Goal: Transaction & Acquisition: Download file/media

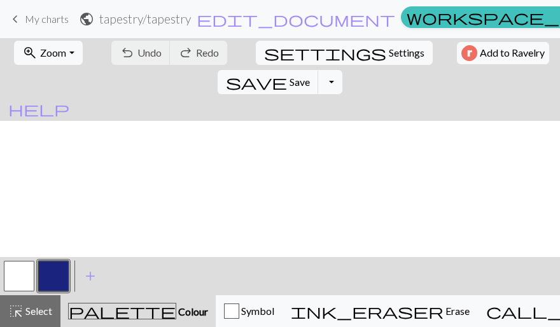
scroll to position [316, 0]
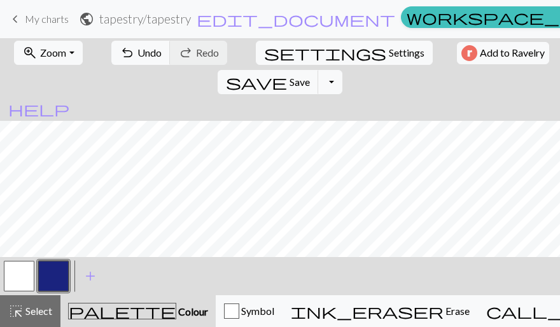
click at [31, 265] on button "button" at bounding box center [19, 276] width 31 height 31
click at [55, 270] on button "button" at bounding box center [53, 276] width 31 height 31
click at [27, 278] on button "button" at bounding box center [19, 276] width 31 height 31
click at [48, 269] on button "button" at bounding box center [53, 276] width 31 height 31
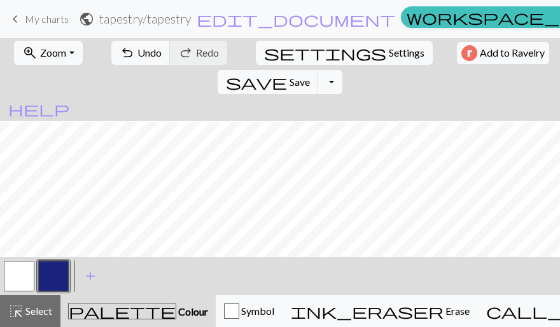
scroll to position [354, 0]
click at [15, 274] on button "button" at bounding box center [19, 276] width 31 height 31
click at [55, 274] on button "button" at bounding box center [53, 276] width 31 height 31
drag, startPoint x: 64, startPoint y: 265, endPoint x: 168, endPoint y: 263, distance: 104.4
click at [168, 263] on div "< > add Add a colour" at bounding box center [280, 276] width 560 height 38
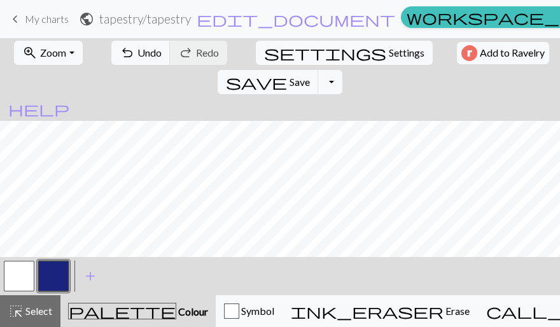
click at [23, 276] on button "button" at bounding box center [19, 276] width 31 height 31
click at [12, 273] on button "button" at bounding box center [19, 276] width 31 height 31
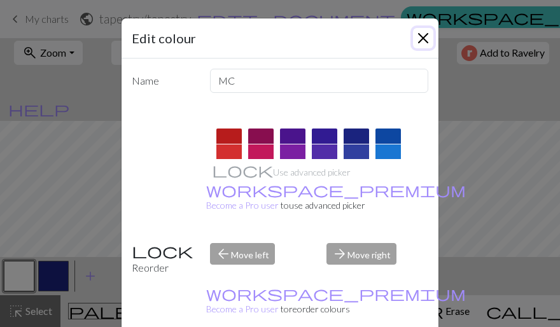
click at [416, 39] on button "Close" at bounding box center [423, 38] width 20 height 20
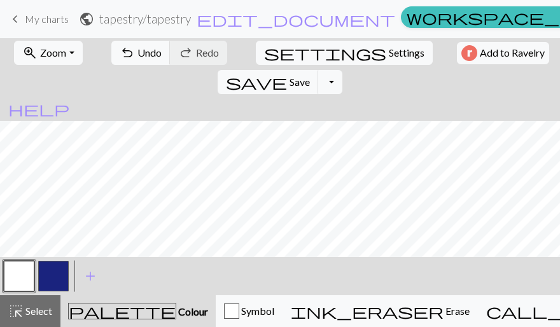
click at [19, 277] on button "button" at bounding box center [19, 276] width 31 height 31
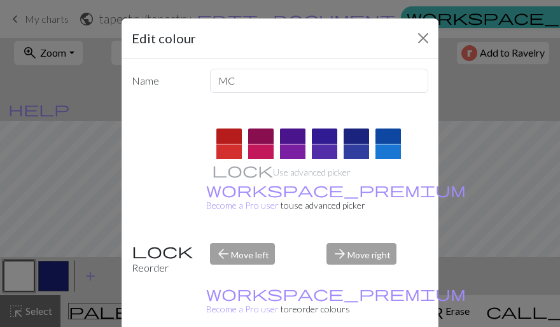
click at [493, 206] on div "Edit colour Name MC Use advanced picker workspace_premium Become a Pro user to …" at bounding box center [280, 163] width 560 height 327
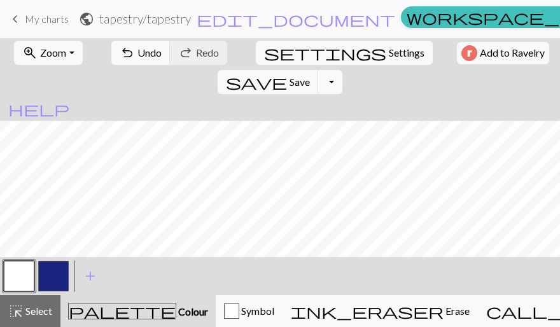
click at [69, 274] on div at bounding box center [53, 276] width 34 height 34
click at [56, 269] on button "button" at bounding box center [53, 276] width 31 height 31
click at [11, 276] on button "button" at bounding box center [19, 276] width 31 height 31
click at [27, 281] on button "button" at bounding box center [19, 276] width 31 height 31
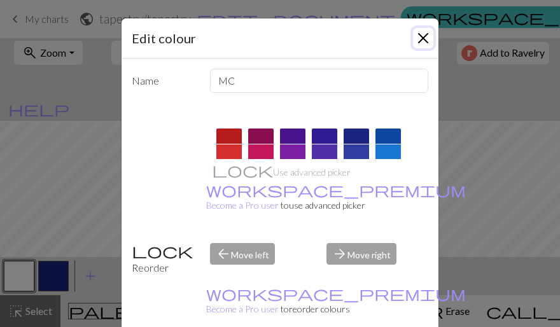
click at [420, 38] on button "Close" at bounding box center [423, 38] width 20 height 20
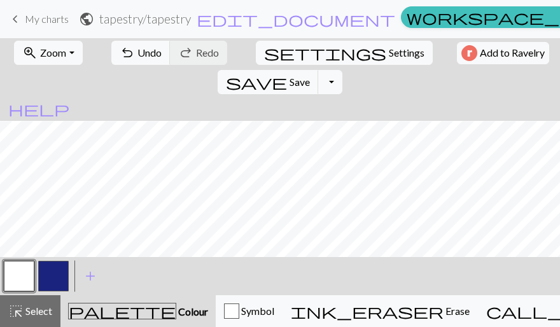
click at [19, 275] on button "button" at bounding box center [19, 276] width 31 height 31
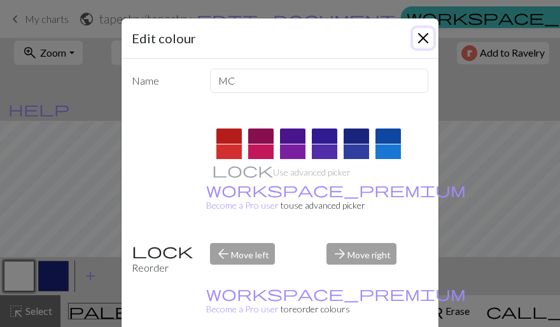
click at [414, 39] on button "Close" at bounding box center [423, 38] width 20 height 20
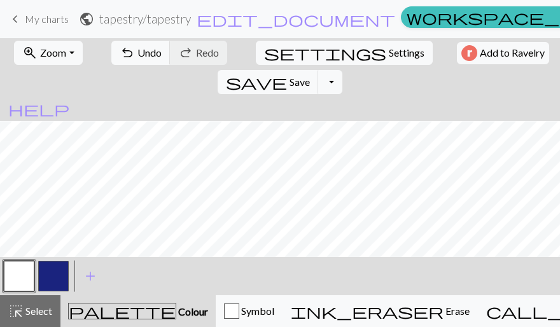
click at [59, 265] on button "button" at bounding box center [53, 276] width 31 height 31
click at [13, 277] on button "button" at bounding box center [19, 276] width 31 height 31
click at [53, 282] on button "button" at bounding box center [53, 276] width 31 height 31
click at [19, 277] on button "button" at bounding box center [19, 276] width 31 height 31
click at [60, 277] on button "button" at bounding box center [53, 276] width 31 height 31
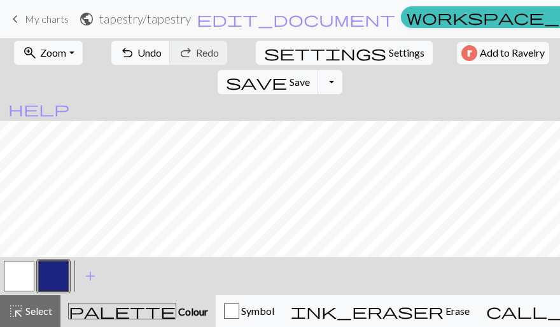
scroll to position [246, 0]
click at [20, 272] on button "button" at bounding box center [19, 276] width 31 height 31
click at [57, 279] on button "button" at bounding box center [53, 276] width 31 height 31
click at [94, 272] on span "add" at bounding box center [90, 276] width 15 height 18
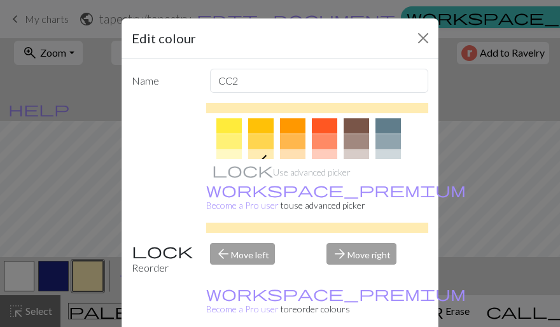
scroll to position [216, 0]
click at [223, 125] on div at bounding box center [228, 123] width 25 height 15
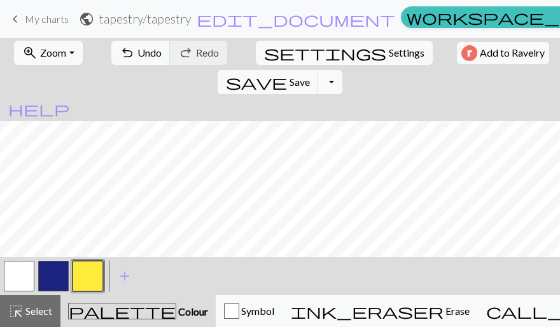
scroll to position [284, 0]
click at [47, 279] on button "button" at bounding box center [53, 276] width 31 height 31
click at [52, 279] on button "button" at bounding box center [53, 276] width 31 height 31
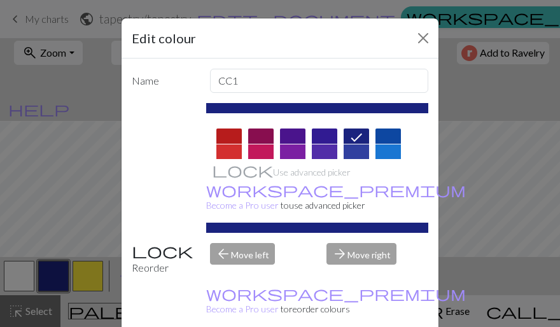
click at [57, 197] on div "Edit colour Name CC1 Use advanced picker workspace_premium Become a Pro user to…" at bounding box center [280, 163] width 560 height 327
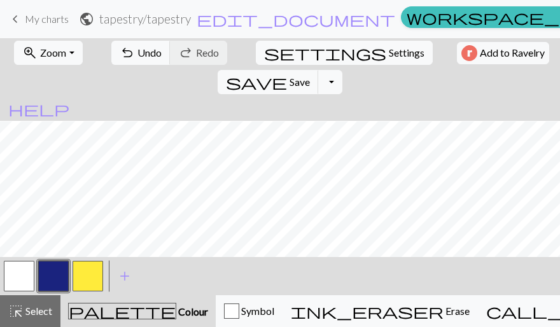
click at [62, 269] on button "button" at bounding box center [53, 276] width 31 height 31
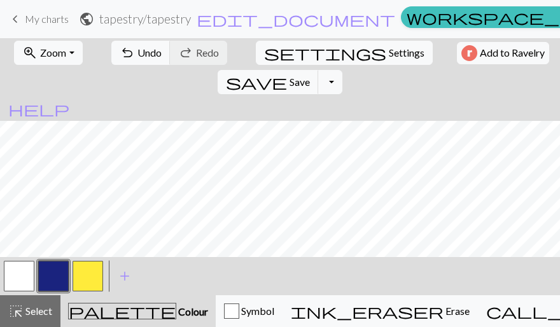
scroll to position [186, 0]
click at [23, 278] on button "button" at bounding box center [19, 276] width 31 height 31
click at [48, 272] on button "button" at bounding box center [53, 276] width 31 height 31
click at [25, 268] on button "button" at bounding box center [19, 276] width 31 height 31
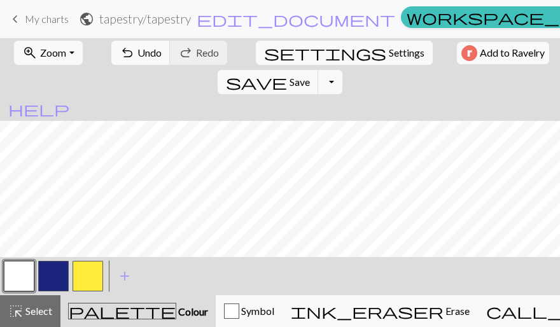
click at [54, 284] on button "button" at bounding box center [53, 276] width 31 height 31
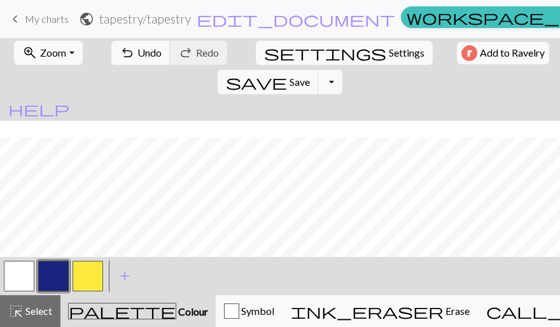
scroll to position [193, 0]
click at [23, 283] on button "button" at bounding box center [19, 276] width 31 height 31
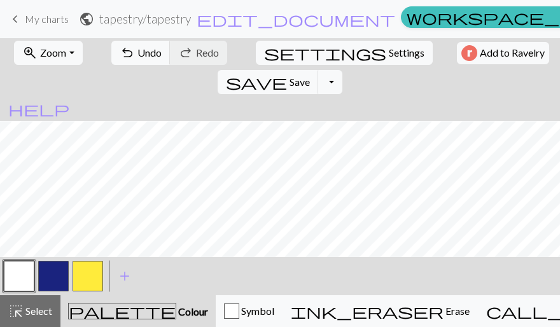
click at [43, 269] on button "button" at bounding box center [53, 276] width 31 height 31
click at [20, 277] on button "button" at bounding box center [19, 276] width 31 height 31
click at [53, 267] on button "button" at bounding box center [53, 276] width 31 height 31
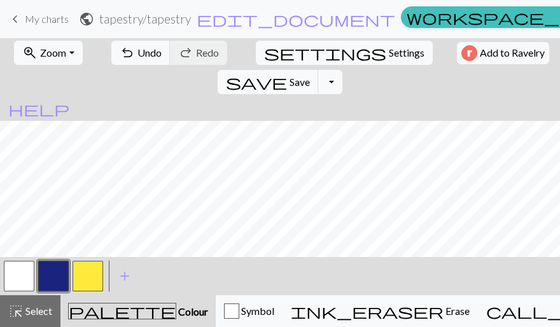
click at [22, 269] on button "button" at bounding box center [19, 276] width 31 height 31
click at [59, 269] on button "button" at bounding box center [53, 276] width 31 height 31
click at [17, 277] on button "button" at bounding box center [19, 276] width 31 height 31
click at [55, 272] on button "button" at bounding box center [53, 276] width 31 height 31
click at [24, 271] on button "button" at bounding box center [19, 276] width 31 height 31
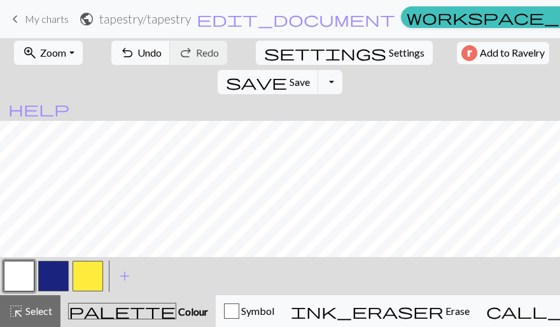
click at [55, 269] on button "button" at bounding box center [53, 276] width 31 height 31
click at [22, 266] on button "button" at bounding box center [19, 276] width 31 height 31
click at [56, 274] on button "button" at bounding box center [53, 276] width 31 height 31
click at [22, 270] on button "button" at bounding box center [19, 276] width 31 height 31
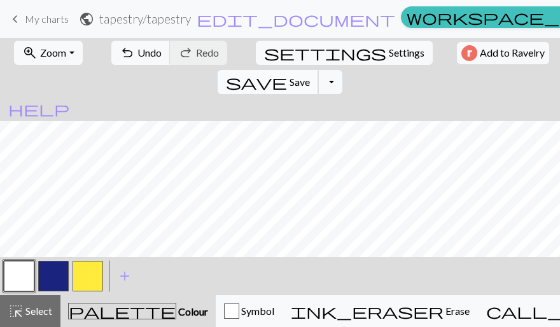
click at [287, 73] on span "save" at bounding box center [256, 82] width 61 height 18
click at [249, 276] on div "< > add Add a colour" at bounding box center [280, 276] width 560 height 38
click at [44, 269] on button "button" at bounding box center [53, 276] width 31 height 31
click at [32, 269] on button "button" at bounding box center [19, 276] width 31 height 31
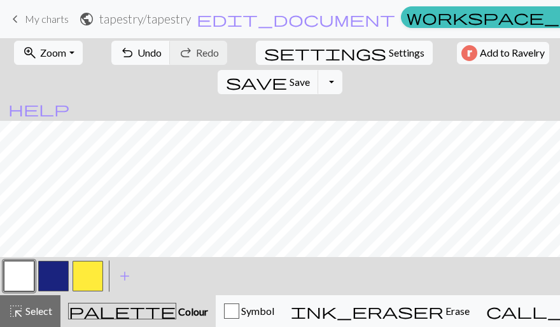
click at [58, 269] on button "button" at bounding box center [53, 276] width 31 height 31
click at [27, 277] on button "button" at bounding box center [19, 276] width 31 height 31
click at [64, 283] on button "button" at bounding box center [53, 276] width 31 height 31
click at [31, 268] on button "button" at bounding box center [19, 276] width 31 height 31
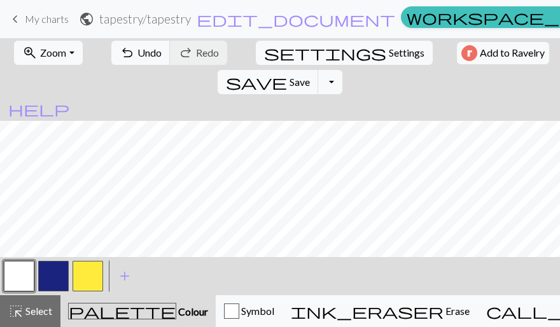
click at [62, 265] on button "button" at bounding box center [53, 276] width 31 height 31
click at [32, 267] on button "button" at bounding box center [19, 276] width 31 height 31
click at [49, 270] on button "button" at bounding box center [53, 276] width 31 height 31
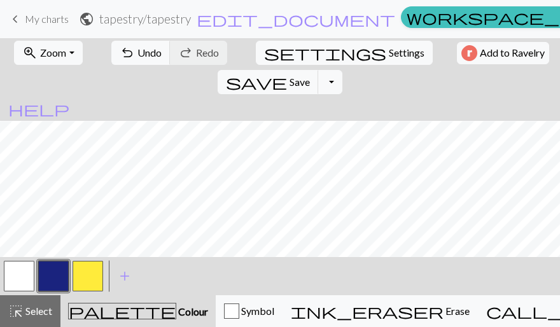
click at [8, 277] on button "button" at bounding box center [19, 276] width 31 height 31
click at [55, 269] on button "button" at bounding box center [53, 276] width 31 height 31
click at [25, 271] on button "button" at bounding box center [19, 276] width 31 height 31
click at [61, 274] on button "button" at bounding box center [53, 276] width 31 height 31
click at [17, 284] on button "button" at bounding box center [19, 276] width 31 height 31
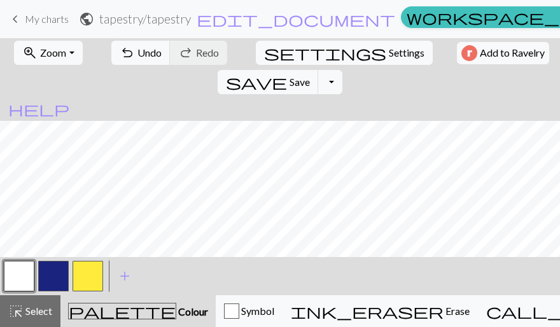
click at [55, 273] on button "button" at bounding box center [53, 276] width 31 height 31
click at [19, 272] on button "button" at bounding box center [19, 276] width 31 height 31
click at [49, 280] on button "button" at bounding box center [53, 276] width 31 height 31
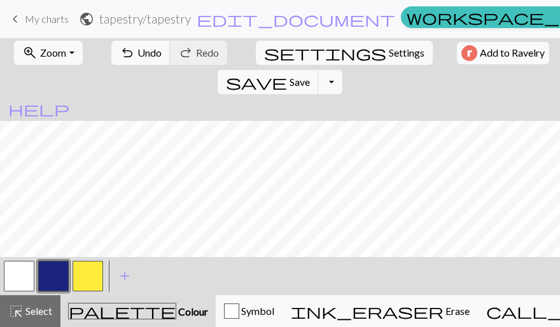
click at [23, 286] on button "button" at bounding box center [19, 276] width 31 height 31
click at [50, 278] on button "button" at bounding box center [53, 276] width 31 height 31
click at [23, 278] on button "button" at bounding box center [19, 276] width 31 height 31
click at [53, 272] on button "button" at bounding box center [53, 276] width 31 height 31
click at [20, 286] on button "button" at bounding box center [19, 276] width 31 height 31
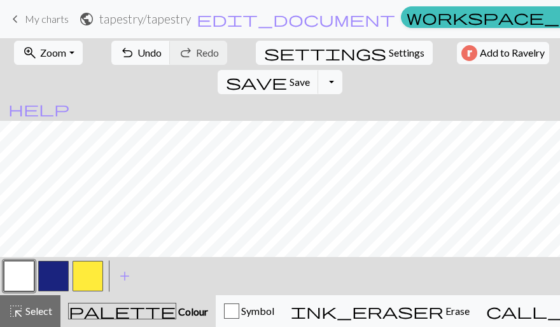
click at [27, 275] on button "button" at bounding box center [19, 276] width 31 height 31
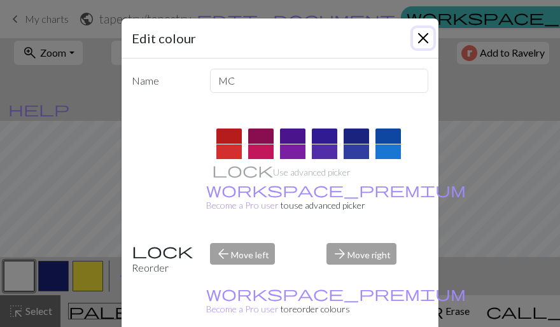
click at [413, 39] on button "Close" at bounding box center [423, 38] width 20 height 20
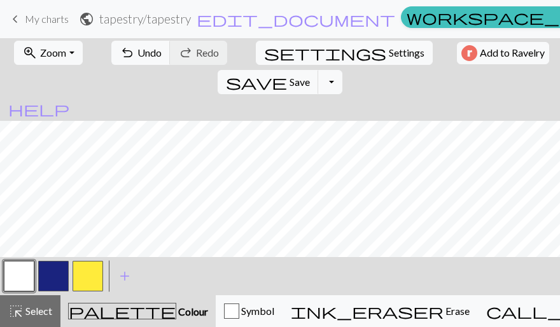
click at [55, 277] on button "button" at bounding box center [53, 276] width 31 height 31
click at [23, 279] on button "button" at bounding box center [19, 276] width 31 height 31
click at [53, 278] on button "button" at bounding box center [53, 276] width 31 height 31
click at [24, 274] on button "button" at bounding box center [19, 276] width 31 height 31
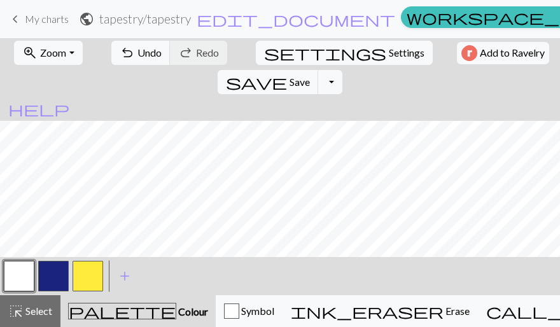
click at [53, 274] on button "button" at bounding box center [53, 276] width 31 height 31
click at [22, 270] on button "button" at bounding box center [19, 276] width 31 height 31
click at [80, 279] on button "button" at bounding box center [88, 276] width 31 height 31
click at [55, 283] on button "button" at bounding box center [53, 276] width 31 height 31
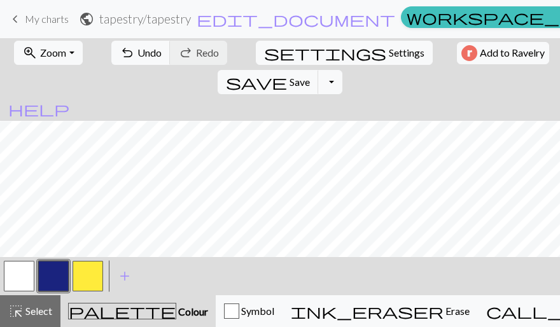
click at [55, 272] on button "button" at bounding box center [53, 276] width 31 height 31
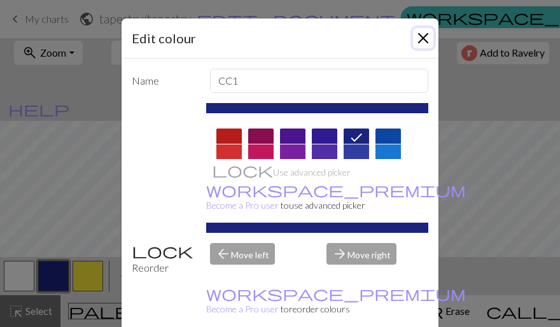
click at [416, 39] on button "Close" at bounding box center [423, 38] width 20 height 20
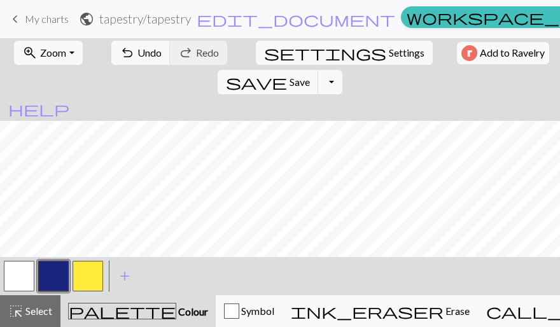
click at [24, 265] on button "button" at bounding box center [19, 276] width 31 height 31
click at [55, 269] on button "button" at bounding box center [53, 276] width 31 height 31
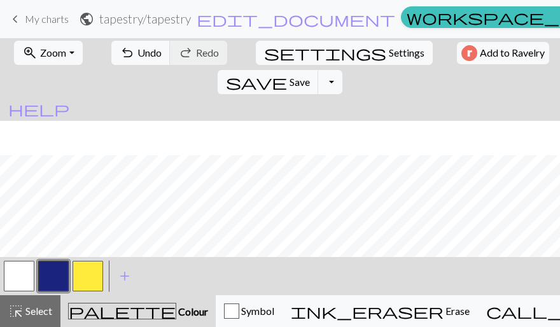
scroll to position [104, 0]
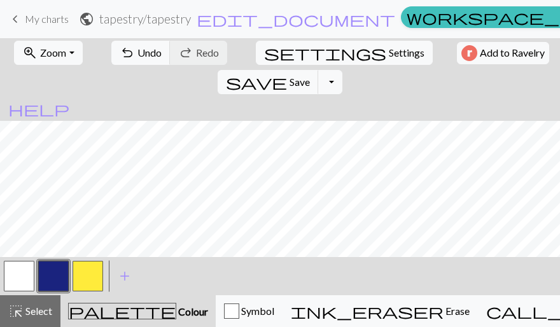
click at [29, 276] on button "button" at bounding box center [19, 276] width 31 height 31
click at [57, 265] on button "button" at bounding box center [53, 276] width 31 height 31
click at [24, 276] on button "button" at bounding box center [19, 276] width 31 height 31
click at [57, 273] on button "button" at bounding box center [53, 276] width 31 height 31
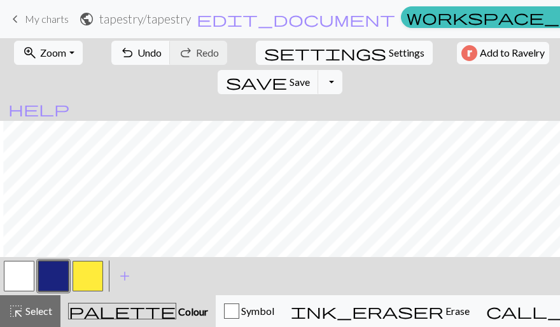
scroll to position [93, 3]
click at [26, 268] on button "button" at bounding box center [19, 276] width 31 height 31
click at [52, 265] on button "button" at bounding box center [53, 276] width 31 height 31
click at [35, 274] on div at bounding box center [19, 276] width 34 height 34
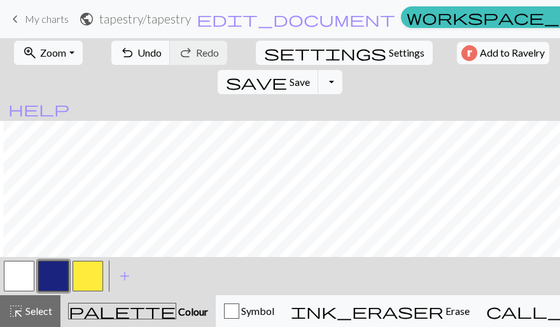
click at [27, 272] on button "button" at bounding box center [19, 276] width 31 height 31
click at [59, 265] on button "button" at bounding box center [53, 276] width 31 height 31
click at [25, 279] on button "button" at bounding box center [19, 276] width 31 height 31
click at [59, 265] on button "button" at bounding box center [53, 276] width 31 height 31
click at [18, 272] on button "button" at bounding box center [19, 276] width 31 height 31
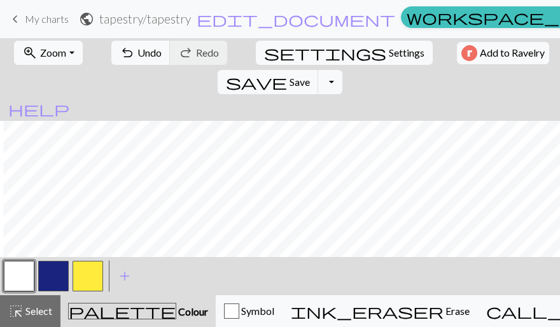
click at [46, 276] on button "button" at bounding box center [53, 276] width 31 height 31
click at [28, 270] on button "button" at bounding box center [19, 276] width 31 height 31
click at [53, 270] on button "button" at bounding box center [53, 276] width 31 height 31
click at [33, 279] on button "button" at bounding box center [19, 276] width 31 height 31
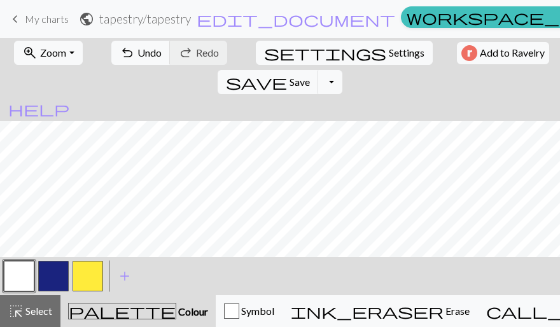
click at [23, 272] on button "button" at bounding box center [19, 276] width 31 height 31
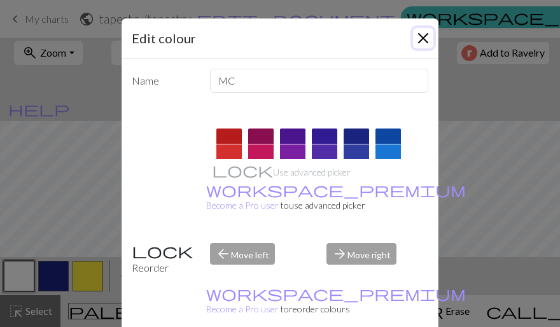
click at [420, 46] on button "Close" at bounding box center [423, 38] width 20 height 20
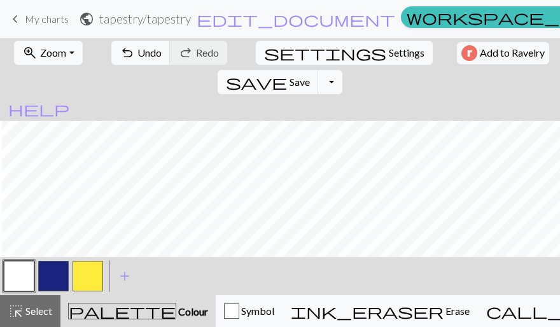
scroll to position [1, 2]
click at [19, 275] on button "button" at bounding box center [19, 276] width 31 height 31
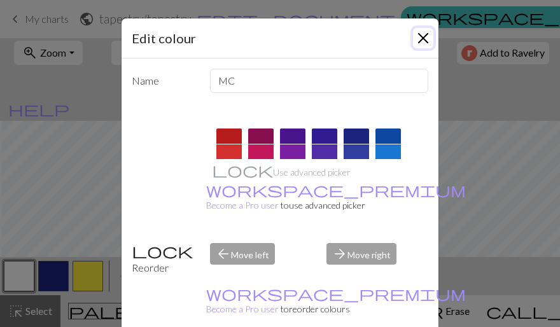
click at [426, 41] on button "Close" at bounding box center [423, 38] width 20 height 20
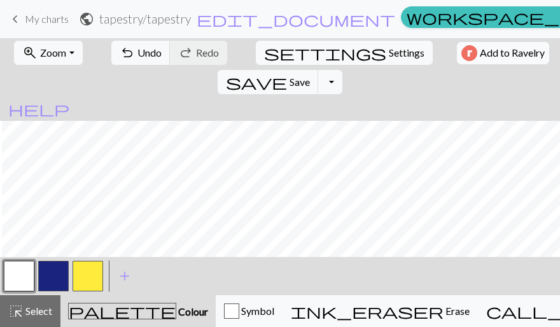
click at [289, 106] on div "zoom_in Zoom Zoom Fit all Fit width Fit height 50% 100% 150% 200% undo Undo Und…" at bounding box center [280, 182] width 560 height 289
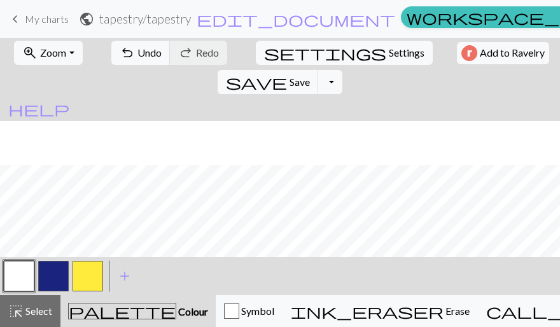
scroll to position [59, 0]
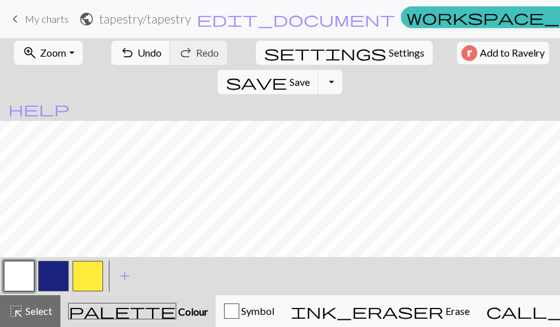
click at [52, 272] on button "button" at bounding box center [53, 276] width 31 height 31
click at [25, 283] on button "button" at bounding box center [19, 276] width 31 height 31
click at [27, 274] on button "button" at bounding box center [19, 276] width 31 height 31
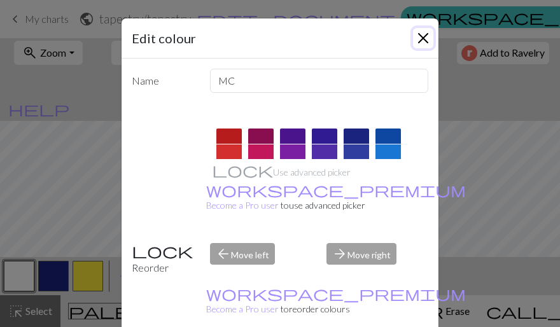
click at [413, 38] on button "Close" at bounding box center [423, 38] width 20 height 20
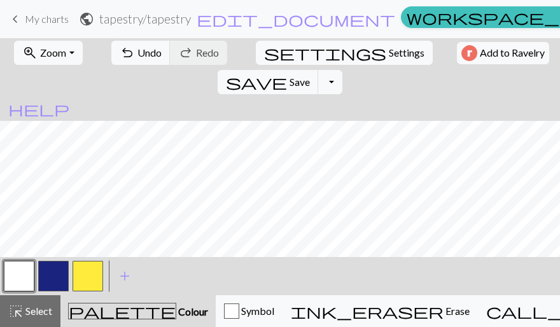
click at [55, 276] on button "button" at bounding box center [53, 276] width 31 height 31
click at [6, 272] on button "button" at bounding box center [19, 276] width 31 height 31
click at [62, 272] on button "button" at bounding box center [53, 276] width 31 height 31
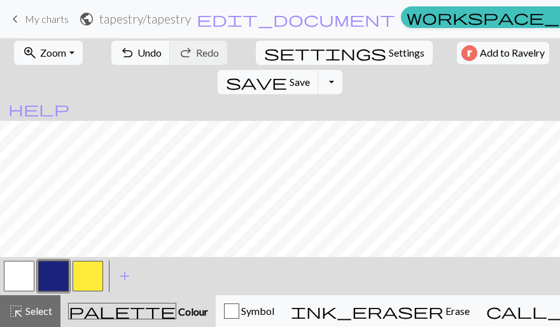
click at [24, 266] on button "button" at bounding box center [19, 276] width 31 height 31
click at [55, 280] on button "button" at bounding box center [53, 276] width 31 height 31
click at [92, 277] on button "button" at bounding box center [88, 276] width 31 height 31
click at [28, 265] on button "button" at bounding box center [19, 276] width 31 height 31
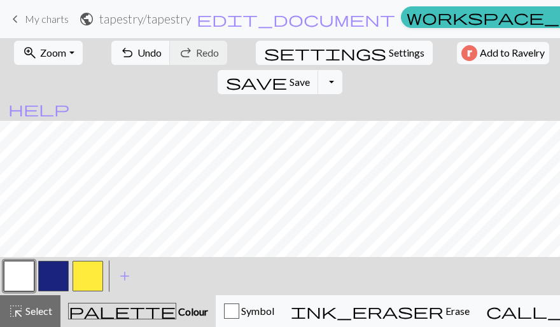
click at [80, 283] on button "button" at bounding box center [88, 276] width 31 height 31
click at [53, 272] on button "button" at bounding box center [53, 276] width 31 height 31
click at [74, 275] on button "button" at bounding box center [88, 276] width 31 height 31
click at [47, 277] on button "button" at bounding box center [53, 276] width 31 height 31
click at [83, 281] on button "button" at bounding box center [88, 276] width 31 height 31
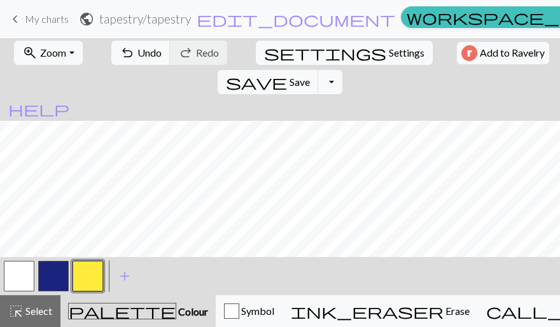
click at [27, 277] on button "button" at bounding box center [19, 276] width 31 height 31
click at [51, 279] on button "button" at bounding box center [53, 276] width 31 height 31
click at [17, 282] on button "button" at bounding box center [19, 276] width 31 height 31
click at [57, 278] on button "button" at bounding box center [53, 276] width 31 height 31
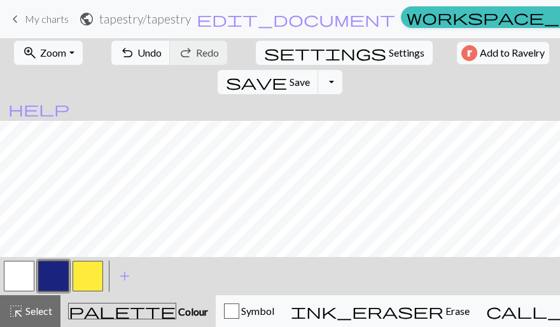
click at [34, 280] on div at bounding box center [19, 276] width 34 height 34
click at [28, 279] on button "button" at bounding box center [19, 276] width 31 height 31
click at [59, 265] on button "button" at bounding box center [53, 276] width 31 height 31
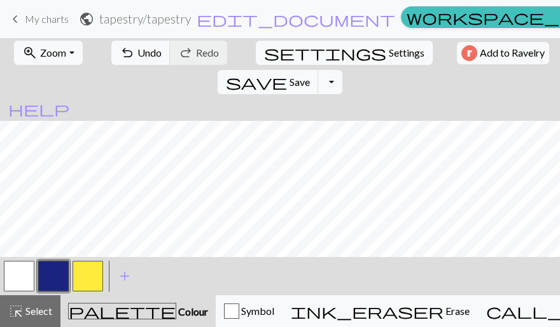
click at [27, 270] on button "button" at bounding box center [19, 276] width 31 height 31
click at [59, 269] on button "button" at bounding box center [53, 276] width 31 height 31
click at [22, 269] on button "button" at bounding box center [19, 276] width 31 height 31
click at [46, 283] on button "button" at bounding box center [53, 276] width 31 height 31
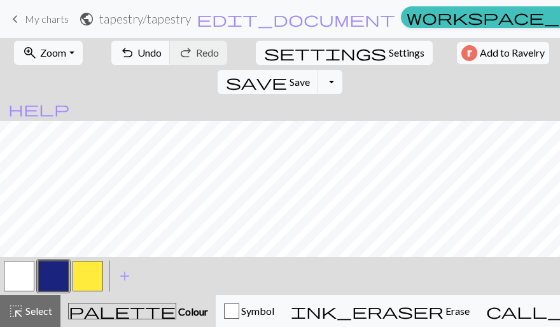
click at [29, 280] on button "button" at bounding box center [19, 276] width 31 height 31
click at [57, 273] on button "button" at bounding box center [53, 276] width 31 height 31
click at [29, 274] on button "button" at bounding box center [19, 276] width 31 height 31
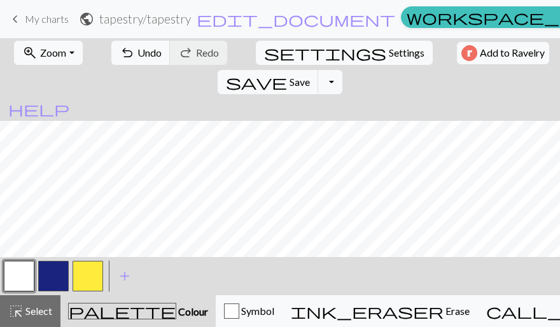
click at [49, 267] on button "button" at bounding box center [53, 276] width 31 height 31
click at [31, 277] on button "button" at bounding box center [19, 276] width 31 height 31
click at [53, 279] on button "button" at bounding box center [53, 276] width 31 height 31
click at [19, 275] on button "button" at bounding box center [19, 276] width 31 height 31
click at [54, 267] on button "button" at bounding box center [53, 276] width 31 height 31
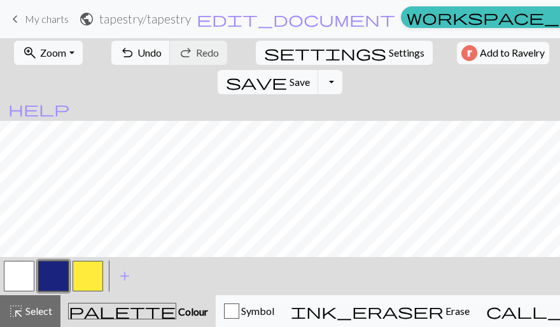
click at [23, 272] on button "button" at bounding box center [19, 276] width 31 height 31
click at [56, 277] on button "button" at bounding box center [53, 276] width 31 height 31
click at [10, 280] on button "button" at bounding box center [19, 276] width 31 height 31
click at [59, 273] on button "button" at bounding box center [53, 276] width 31 height 31
click at [24, 268] on button "button" at bounding box center [19, 276] width 31 height 31
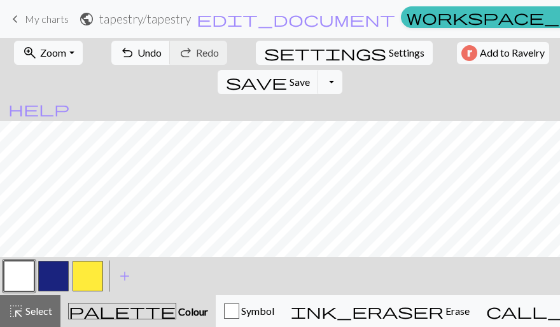
click at [50, 274] on button "button" at bounding box center [53, 276] width 31 height 31
click at [15, 269] on button "button" at bounding box center [19, 276] width 31 height 31
click at [53, 272] on button "button" at bounding box center [53, 276] width 31 height 31
click at [25, 277] on button "button" at bounding box center [19, 276] width 31 height 31
click at [61, 282] on button "button" at bounding box center [53, 276] width 31 height 31
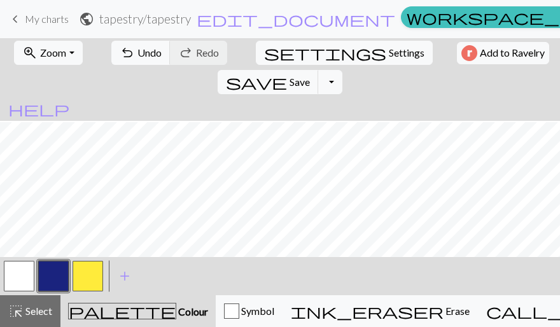
scroll to position [230, 0]
click at [14, 276] on button "button" at bounding box center [19, 276] width 31 height 31
click at [51, 273] on button "button" at bounding box center [53, 276] width 31 height 31
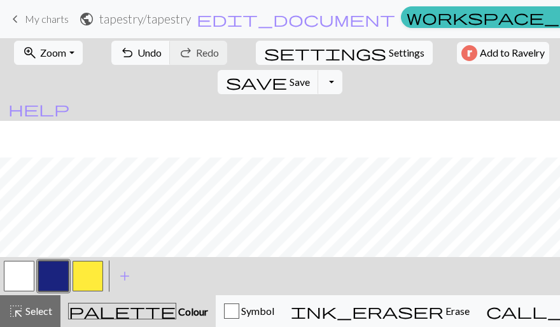
scroll to position [354, 0]
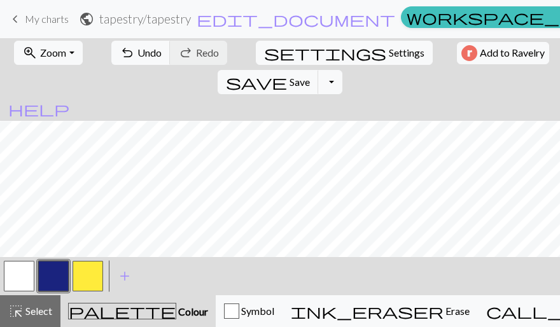
click at [88, 271] on button "button" at bounding box center [88, 276] width 31 height 31
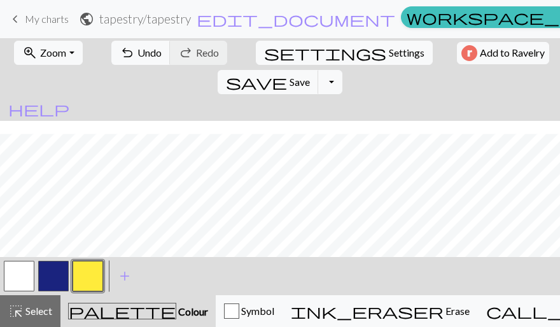
scroll to position [336, 0]
click at [52, 278] on button "button" at bounding box center [53, 276] width 31 height 31
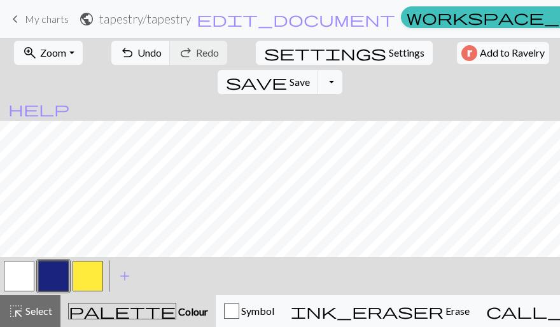
scroll to position [113, 0]
click at [15, 272] on button "button" at bounding box center [19, 276] width 31 height 31
click at [52, 274] on button "button" at bounding box center [53, 276] width 31 height 31
click at [23, 272] on button "button" at bounding box center [19, 276] width 31 height 31
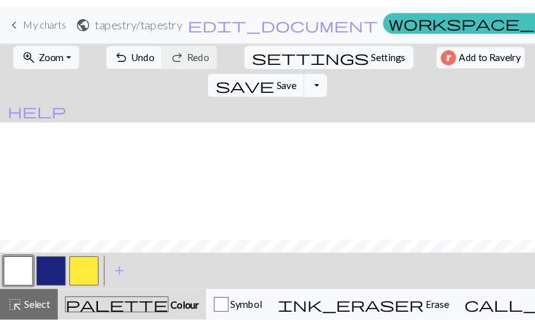
scroll to position [354, 0]
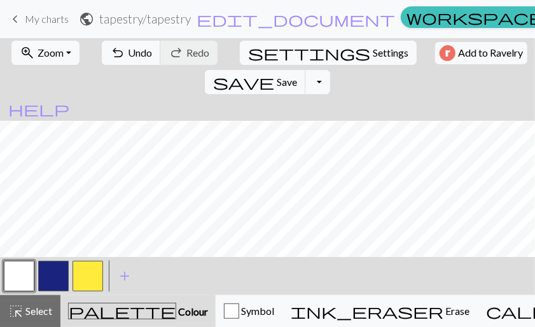
click at [50, 274] on button "button" at bounding box center [53, 276] width 31 height 31
click at [25, 273] on button "button" at bounding box center [19, 276] width 31 height 31
click at [61, 274] on button "button" at bounding box center [53, 276] width 31 height 31
click at [32, 273] on button "button" at bounding box center [19, 276] width 31 height 31
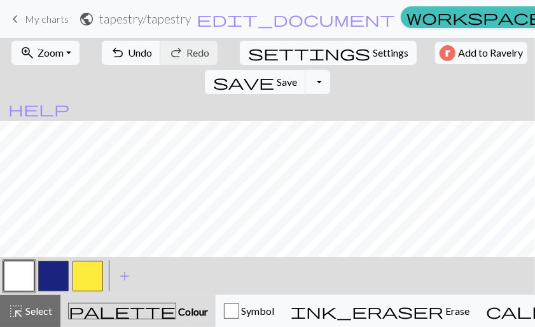
click at [59, 272] on button "button" at bounding box center [53, 276] width 31 height 31
click at [31, 279] on button "button" at bounding box center [19, 276] width 31 height 31
click at [76, 279] on button "button" at bounding box center [88, 276] width 31 height 31
click at [48, 270] on button "button" at bounding box center [53, 276] width 31 height 31
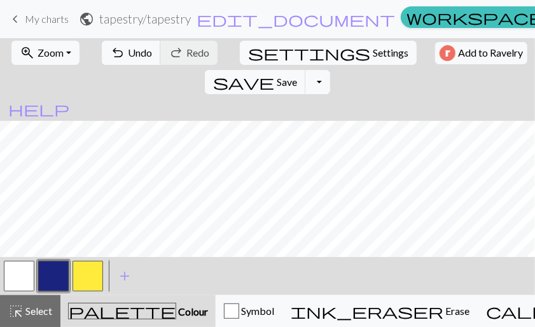
click at [25, 277] on button "button" at bounding box center [19, 276] width 31 height 31
click at [59, 272] on button "button" at bounding box center [53, 276] width 31 height 31
click at [20, 272] on button "button" at bounding box center [19, 276] width 31 height 31
click at [85, 273] on button "button" at bounding box center [88, 276] width 31 height 31
click at [58, 280] on button "button" at bounding box center [53, 276] width 31 height 31
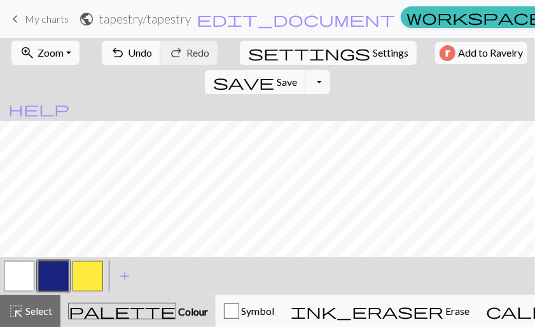
click at [13, 274] on button "button" at bounding box center [19, 276] width 31 height 31
click at [53, 270] on button "button" at bounding box center [53, 276] width 31 height 31
click at [24, 273] on button "button" at bounding box center [19, 276] width 31 height 31
click at [64, 272] on button "button" at bounding box center [53, 276] width 31 height 31
click at [14, 282] on button "button" at bounding box center [19, 276] width 31 height 31
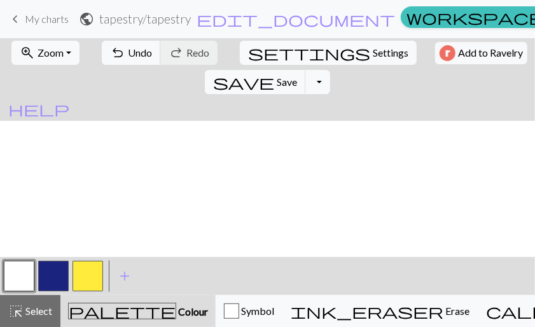
scroll to position [354, 0]
click at [50, 265] on button "button" at bounding box center [53, 276] width 31 height 31
click at [24, 269] on button "button" at bounding box center [19, 276] width 31 height 31
click at [52, 274] on button "button" at bounding box center [53, 276] width 31 height 31
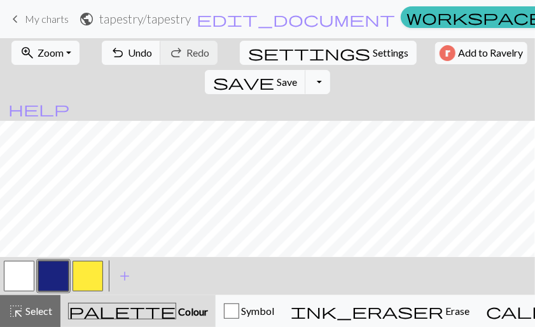
scroll to position [347, 0]
click at [28, 275] on button "button" at bounding box center [19, 276] width 31 height 31
click at [53, 274] on button "button" at bounding box center [53, 276] width 31 height 31
click at [23, 273] on button "button" at bounding box center [19, 276] width 31 height 31
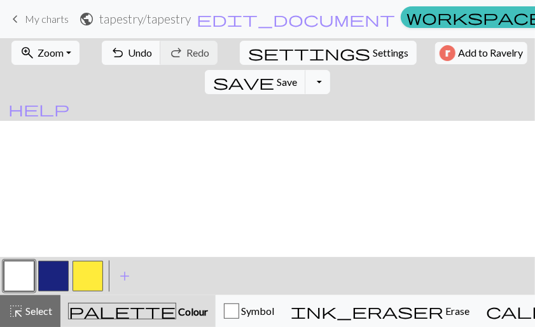
scroll to position [354, 0]
click at [52, 274] on button "button" at bounding box center [53, 276] width 31 height 31
click at [38, 282] on button "button" at bounding box center [53, 276] width 31 height 31
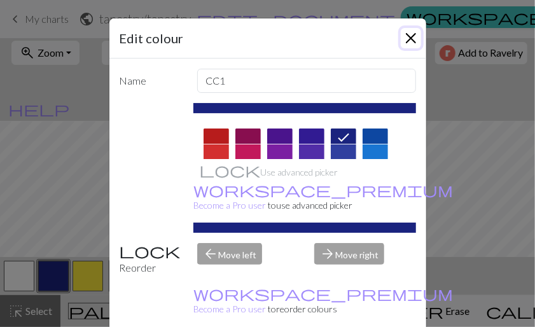
click at [404, 43] on button "Close" at bounding box center [411, 38] width 20 height 20
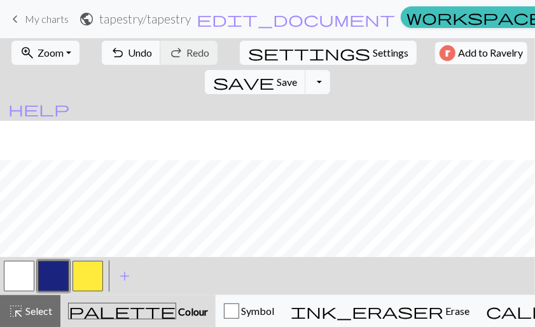
scroll to position [353, 0]
click at [19, 276] on button "button" at bounding box center [19, 276] width 31 height 31
click at [306, 70] on button "save Save Save" at bounding box center [255, 82] width 101 height 24
click at [297, 76] on span "Save" at bounding box center [287, 82] width 20 height 12
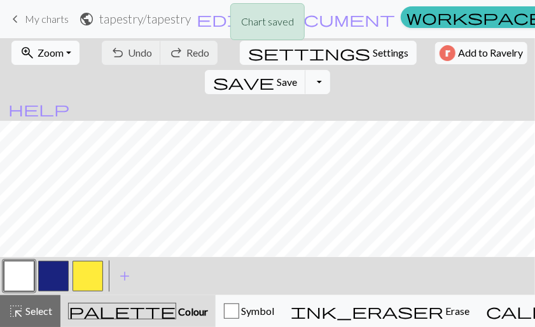
click at [50, 55] on span "Zoom" at bounding box center [51, 52] width 26 height 12
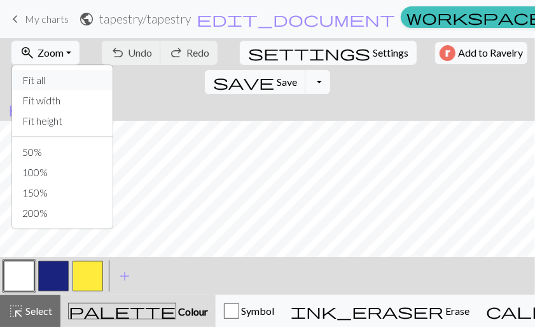
click at [48, 77] on button "Fit all" at bounding box center [62, 80] width 101 height 20
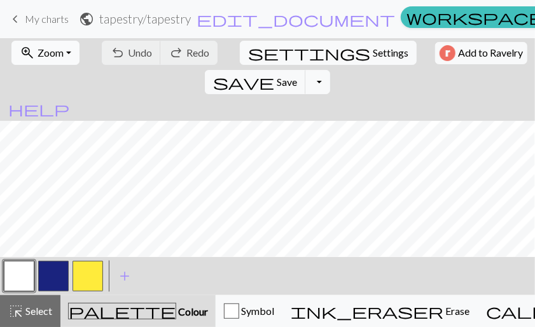
click at [45, 63] on button "zoom_in Zoom Zoom" at bounding box center [45, 53] width 68 height 24
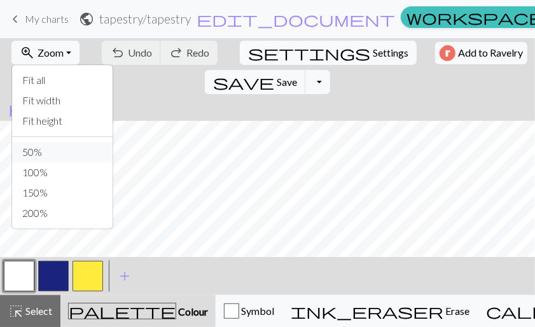
click at [53, 144] on button "50%" at bounding box center [62, 152] width 101 height 20
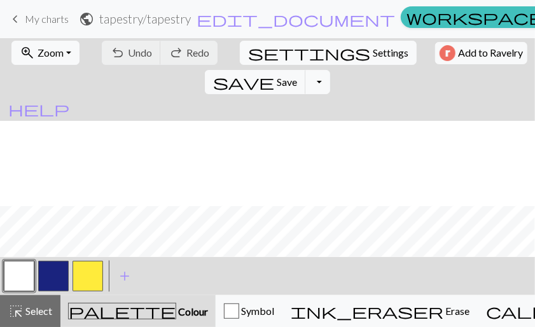
scroll to position [354, 0]
click at [330, 70] on button "Toggle Dropdown" at bounding box center [317, 82] width 24 height 24
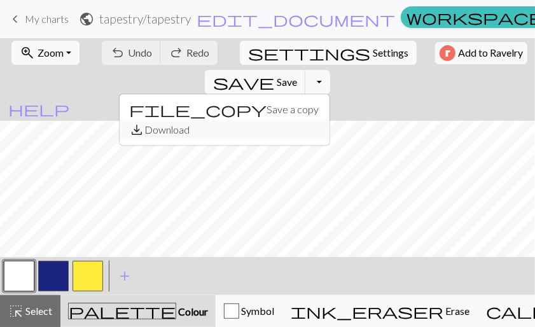
click at [330, 120] on button "save_alt Download" at bounding box center [225, 130] width 210 height 20
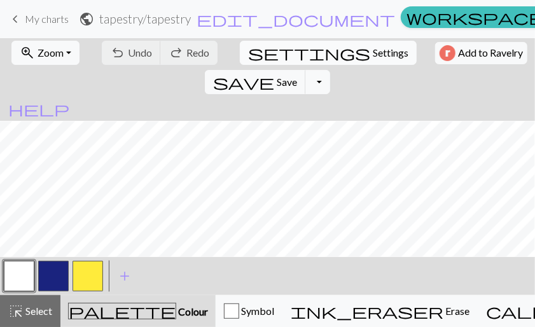
click at [373, 52] on span "Settings" at bounding box center [391, 52] width 36 height 15
select select "aran"
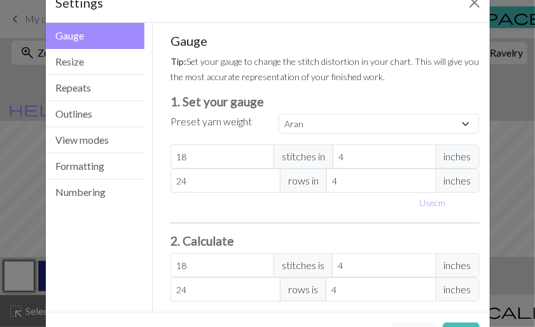
scroll to position [34, 0]
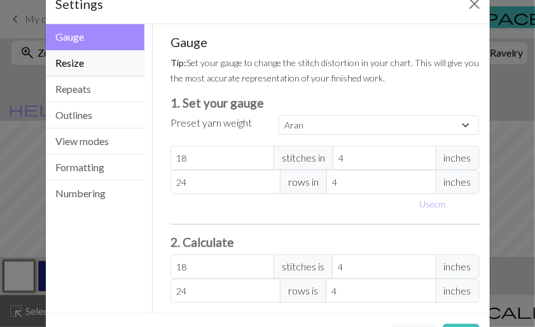
click at [78, 67] on button "Resize" at bounding box center [95, 63] width 99 height 26
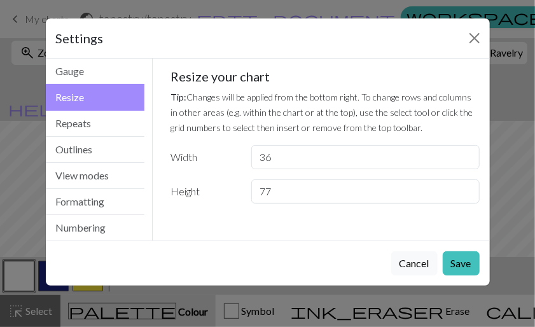
scroll to position [0, 0]
click at [92, 129] on button "Repeats" at bounding box center [95, 124] width 99 height 26
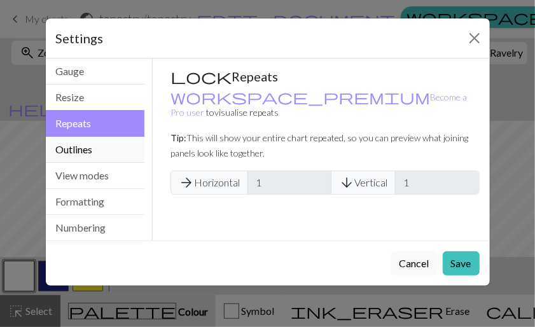
click at [95, 143] on button "Outlines" at bounding box center [95, 150] width 99 height 26
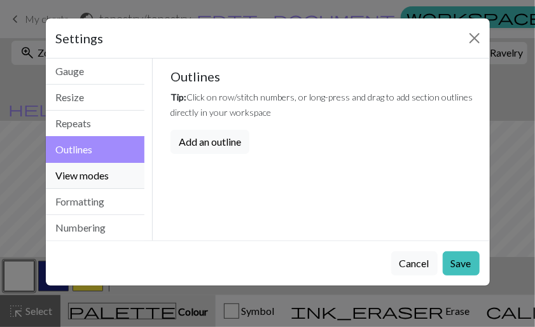
click at [101, 172] on button "View modes" at bounding box center [95, 176] width 99 height 26
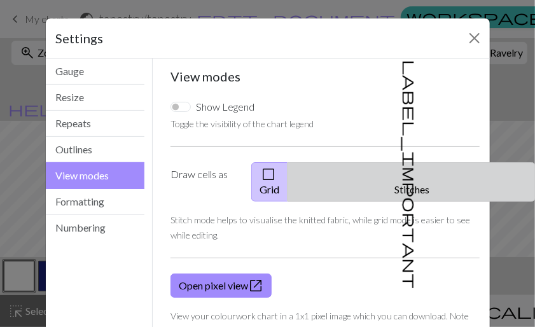
click at [403, 167] on span "label_important" at bounding box center [411, 174] width 18 height 229
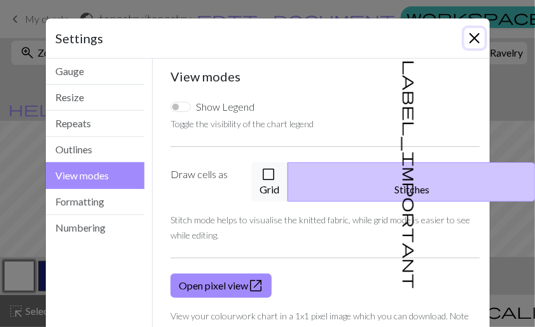
click at [470, 39] on button "Close" at bounding box center [475, 38] width 20 height 20
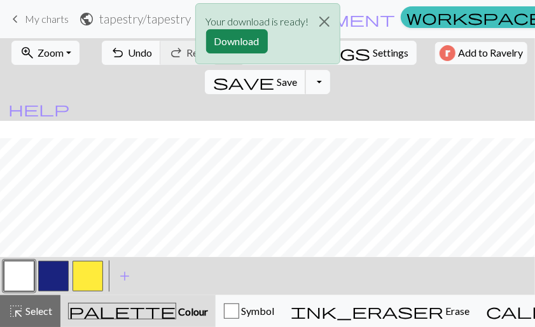
scroll to position [354, 0]
click at [66, 267] on button "button" at bounding box center [53, 276] width 31 height 31
click at [7, 278] on button "button" at bounding box center [19, 276] width 31 height 31
click at [235, 46] on button "Download" at bounding box center [237, 41] width 62 height 24
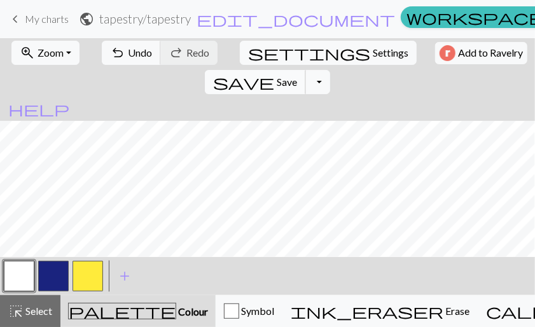
click at [306, 70] on button "save Save Save" at bounding box center [255, 82] width 101 height 24
click at [271, 44] on button "settings Settings" at bounding box center [328, 53] width 177 height 24
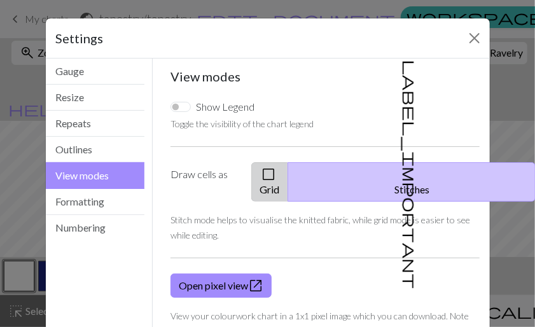
click at [288, 177] on button "check_box_outline_blank Grid" at bounding box center [269, 181] width 37 height 39
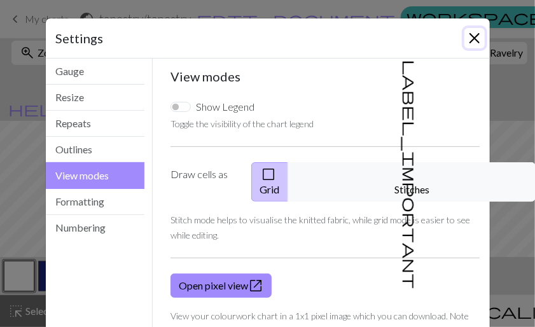
click at [473, 36] on button "Close" at bounding box center [475, 38] width 20 height 20
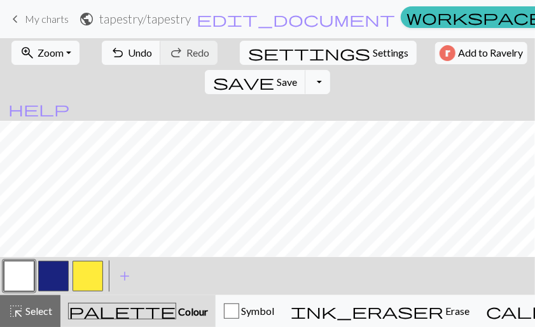
click at [21, 21] on span "keyboard_arrow_left" at bounding box center [15, 19] width 15 height 18
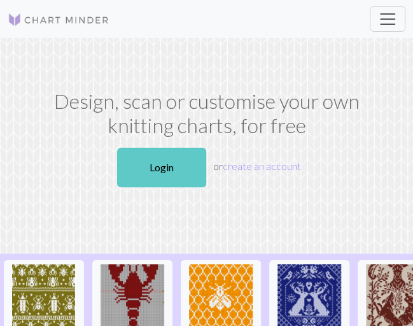
click at [179, 161] on link "Login" at bounding box center [161, 167] width 89 height 39
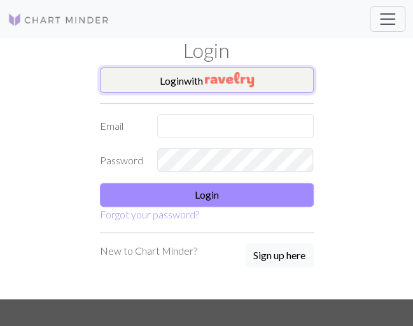
click at [238, 83] on img "button" at bounding box center [229, 79] width 49 height 15
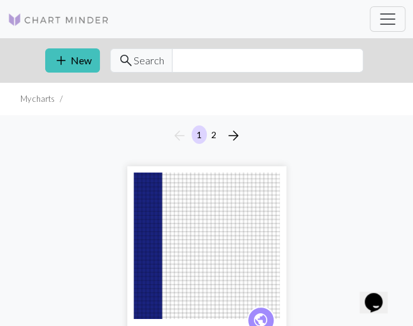
scroll to position [199, 0]
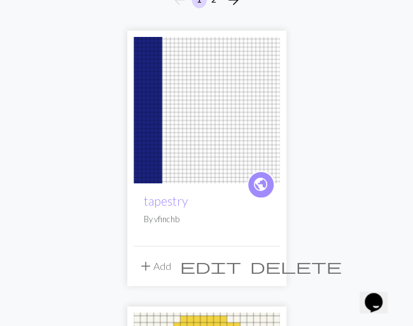
scroll to position [0, 0]
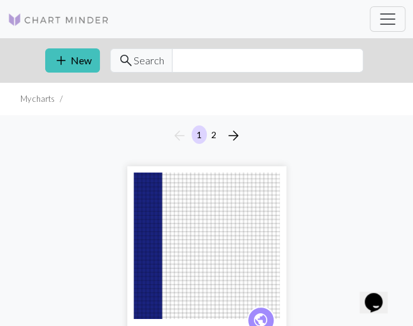
click at [18, 18] on img at bounding box center [59, 19] width 102 height 15
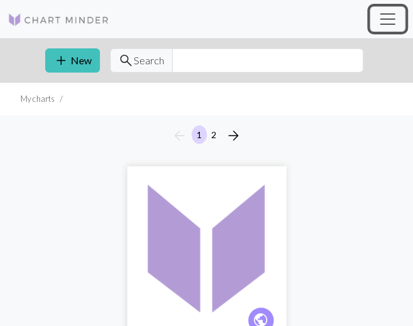
click at [377, 27] on button "Toggle navigation" at bounding box center [388, 18] width 36 height 25
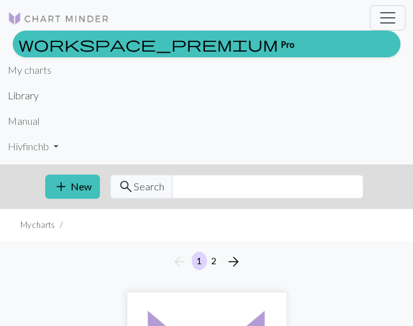
click at [17, 90] on link "Library" at bounding box center [23, 95] width 31 height 25
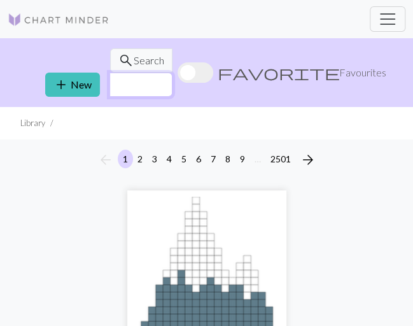
click at [172, 73] on input "text" at bounding box center [140, 85] width 63 height 24
type input "cat"
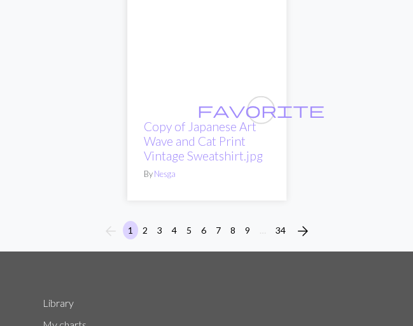
scroll to position [13328, 0]
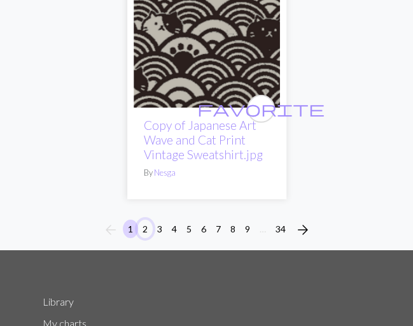
click at [146, 220] on button "2" at bounding box center [144, 229] width 15 height 18
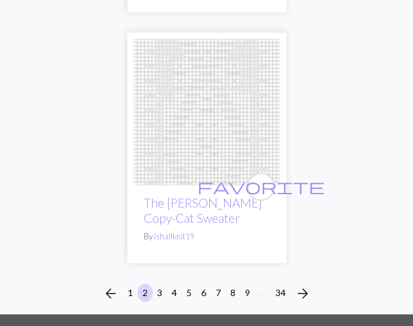
scroll to position [12634, 0]
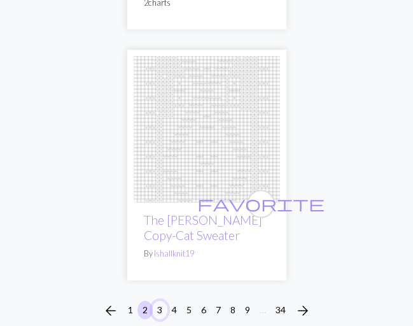
click at [158, 300] on button "3" at bounding box center [159, 309] width 15 height 18
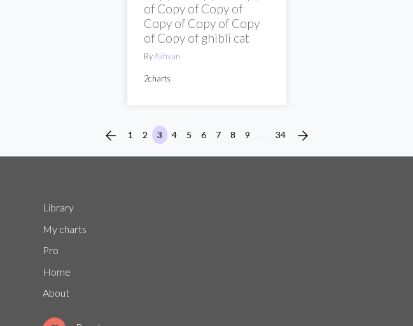
scroll to position [13864, 0]
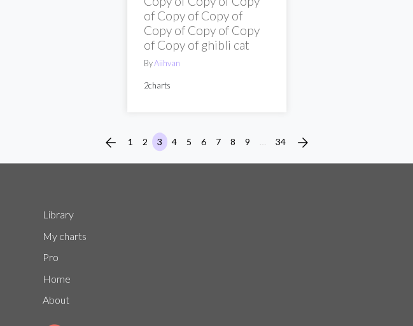
drag, startPoint x: 174, startPoint y: 105, endPoint x: 99, endPoint y: 70, distance: 82.3
click at [179, 132] on button "4" at bounding box center [174, 141] width 15 height 18
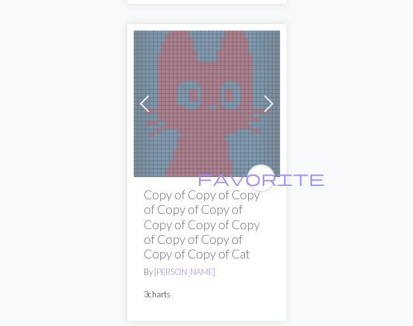
scroll to position [12207, 0]
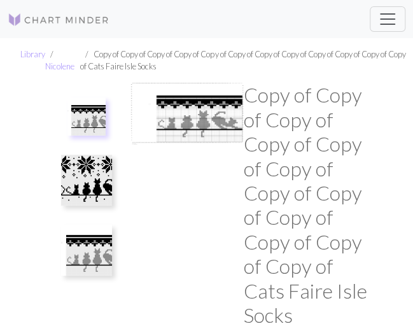
scroll to position [286, 0]
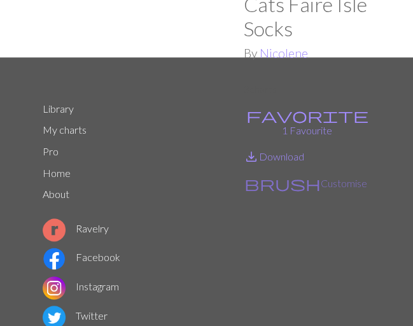
click at [275, 175] on button "brush Customise" at bounding box center [306, 183] width 124 height 17
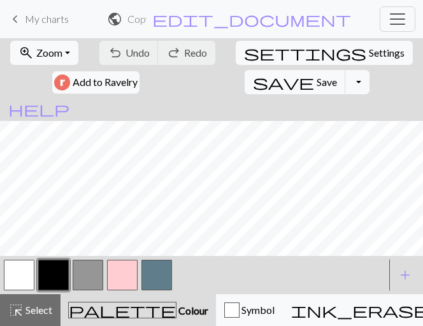
scroll to position [382, 416]
click at [53, 66] on div "zoom_in Zoom Zoom Fit all Fit width Fit height 50% 100% 150% 200%" at bounding box center [44, 52] width 71 height 29
click at [56, 59] on button "zoom_in Zoom Zoom" at bounding box center [44, 53] width 68 height 24
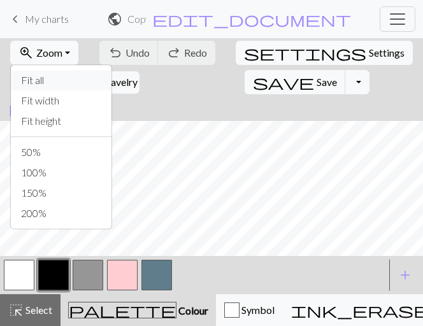
click at [45, 74] on button "Fit all" at bounding box center [61, 80] width 101 height 20
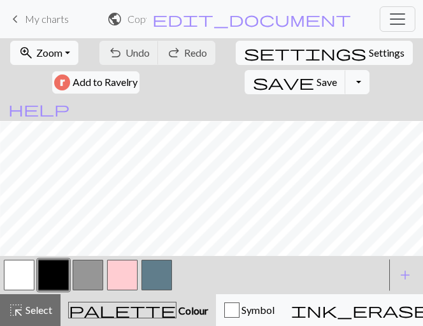
scroll to position [183, 129]
click at [233, 109] on form "zoom_in Zoom Zoom Fit all Fit width Fit height 50% 100% 150% 200% undo Undo Und…" at bounding box center [211, 79] width 423 height 83
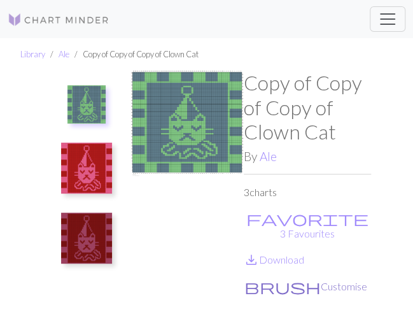
click at [283, 278] on button "brush Customise" at bounding box center [306, 286] width 124 height 17
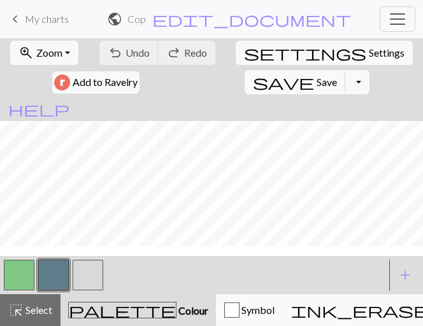
scroll to position [771, 0]
click at [316, 80] on span "Save" at bounding box center [326, 82] width 20 height 12
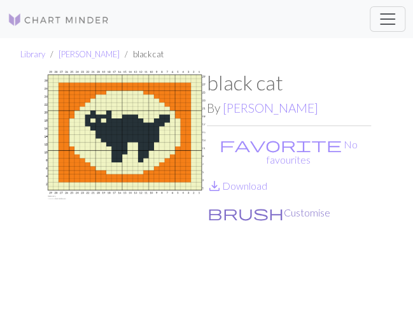
click at [241, 204] on button "brush Customise" at bounding box center [269, 212] width 124 height 17
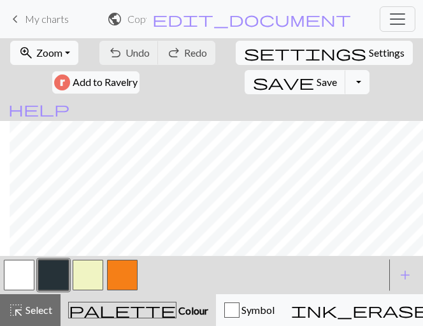
scroll to position [45, 10]
click at [68, 113] on form "zoom_in Zoom Zoom Fit all Fit width Fit height 50% 100% 150% 200% undo Undo Und…" at bounding box center [211, 79] width 423 height 83
click at [59, 53] on span "Zoom" at bounding box center [49, 52] width 26 height 12
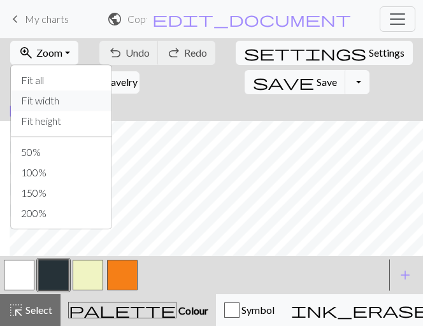
click at [52, 100] on button "Fit width" at bounding box center [61, 100] width 101 height 20
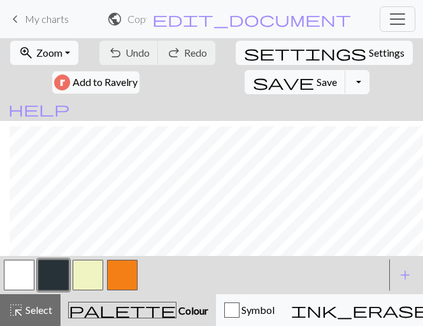
scroll to position [88, 10]
click at [64, 53] on button "zoom_in Zoom Zoom" at bounding box center [44, 53] width 68 height 24
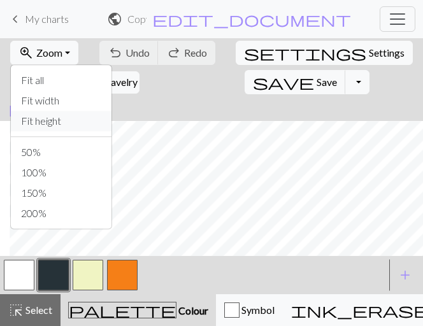
click at [59, 114] on button "Fit height" at bounding box center [61, 121] width 101 height 20
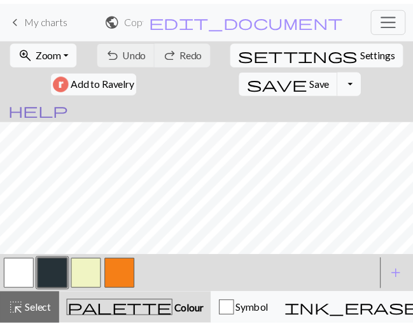
scroll to position [52, 0]
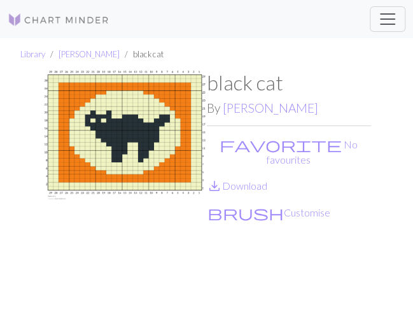
click at [134, 245] on img at bounding box center [125, 201] width 164 height 261
click at [74, 18] on img at bounding box center [59, 19] width 102 height 15
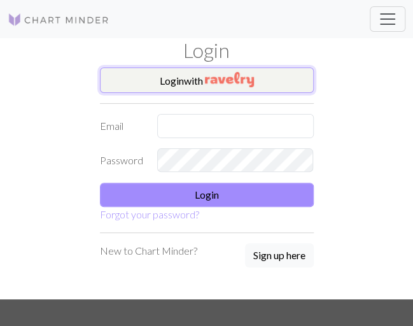
click at [247, 85] on img "button" at bounding box center [229, 79] width 49 height 15
click at [158, 83] on button "Login with" at bounding box center [207, 79] width 214 height 25
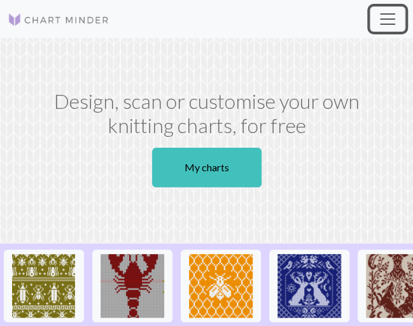
click at [378, 24] on span "Toggle navigation" at bounding box center [387, 19] width 19 height 19
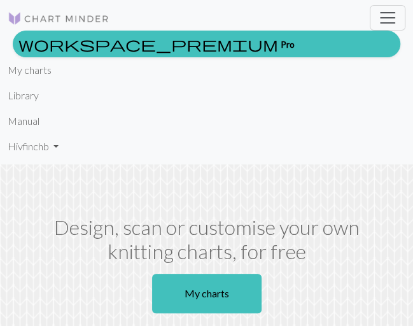
click at [38, 94] on li "Library" at bounding box center [207, 95] width 398 height 25
click at [31, 94] on link "Library" at bounding box center [23, 95] width 31 height 25
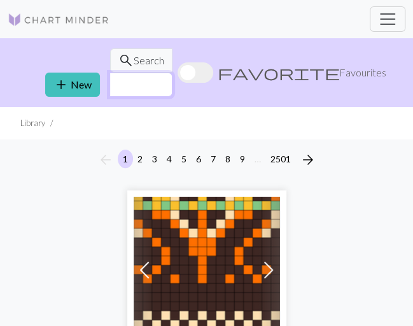
click at [172, 73] on input "text" at bounding box center [140, 85] width 63 height 24
type input "cat"
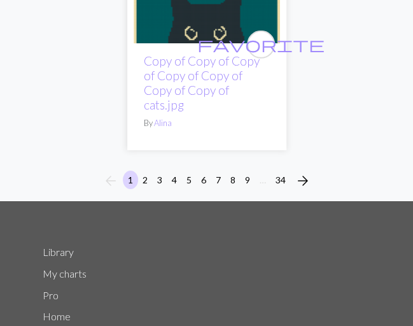
scroll to position [13376, 0]
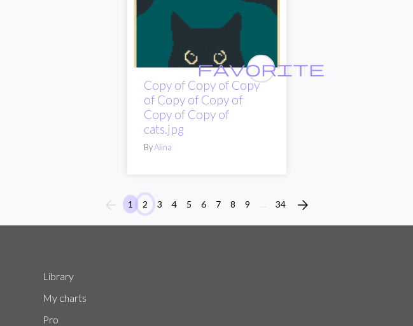
click at [144, 195] on button "2" at bounding box center [144, 204] width 15 height 18
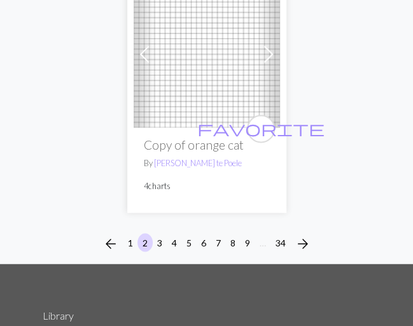
scroll to position [12763, 0]
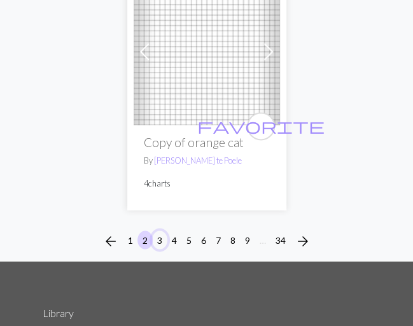
click at [160, 230] on button "3" at bounding box center [159, 239] width 15 height 18
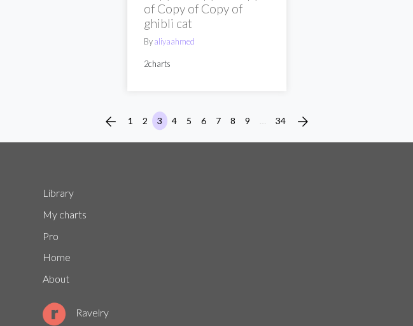
scroll to position [13740, 0]
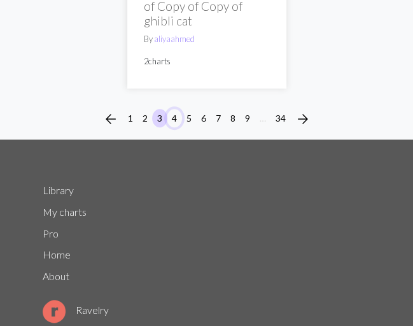
click at [174, 109] on button "4" at bounding box center [174, 118] width 15 height 18
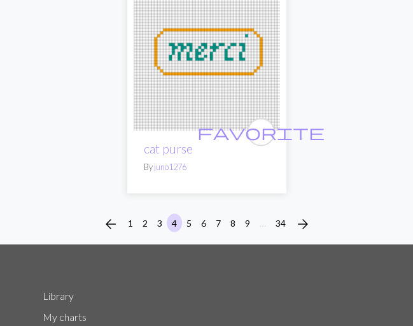
scroll to position [12901, 0]
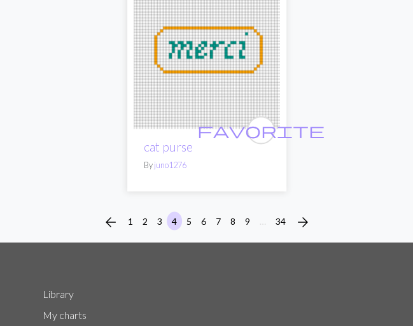
click at [195, 211] on li "5" at bounding box center [189, 221] width 15 height 20
click at [192, 211] on button "5" at bounding box center [188, 220] width 15 height 18
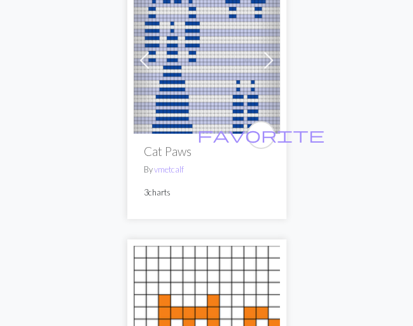
scroll to position [13676, 0]
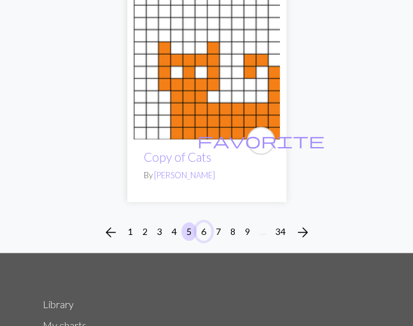
click at [204, 222] on button "6" at bounding box center [203, 231] width 15 height 18
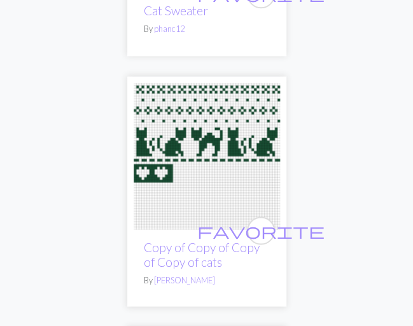
scroll to position [4098, 0]
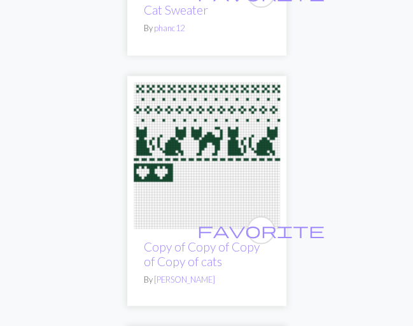
click at [209, 137] on img at bounding box center [207, 155] width 146 height 146
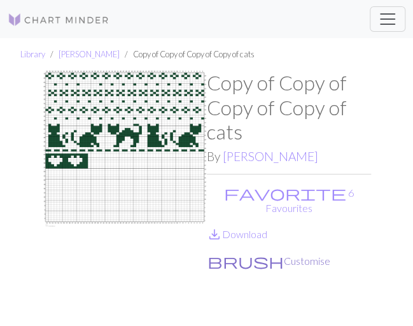
click at [248, 253] on button "brush Customise" at bounding box center [269, 261] width 124 height 17
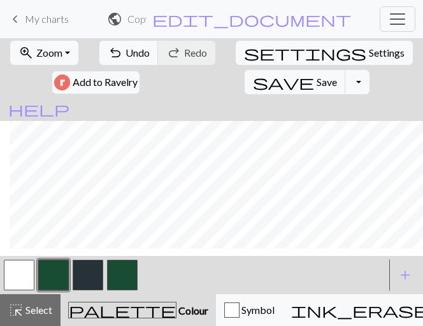
scroll to position [38, 219]
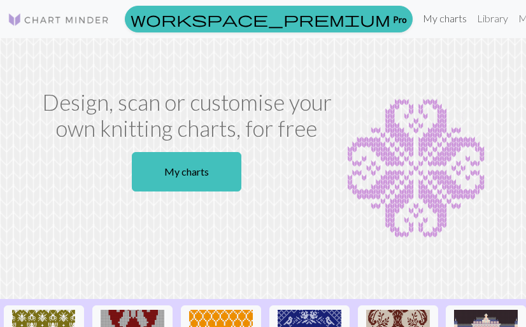
click at [417, 17] on link "My charts" at bounding box center [444, 18] width 54 height 25
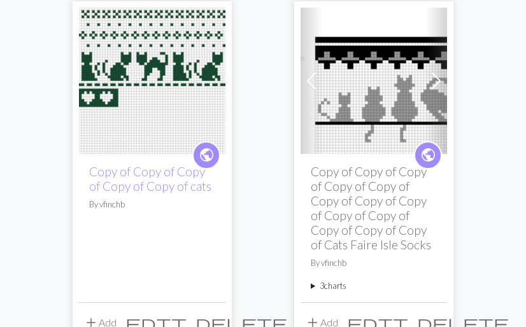
scroll to position [247, 0]
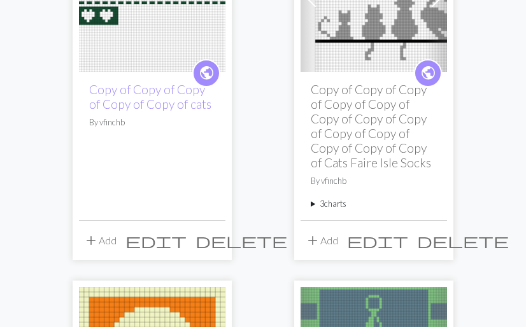
click at [209, 240] on span "delete" at bounding box center [241, 241] width 92 height 18
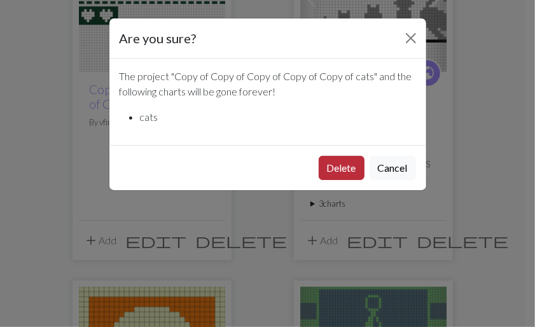
click at [349, 174] on button "Delete" at bounding box center [342, 168] width 46 height 24
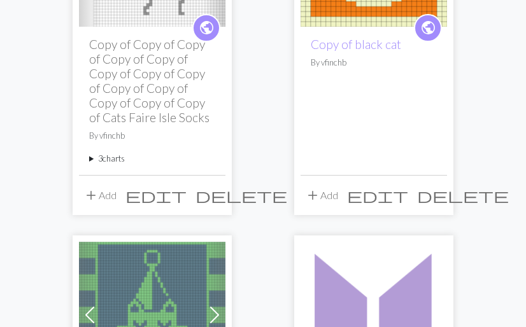
scroll to position [293, 0]
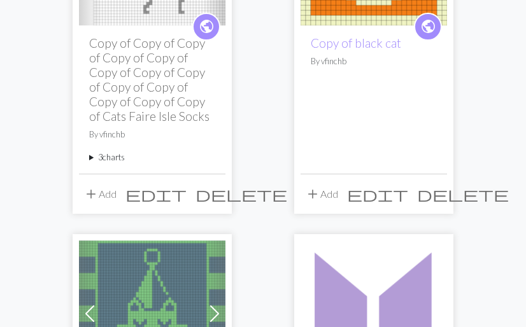
click at [216, 188] on span "delete" at bounding box center [241, 194] width 92 height 18
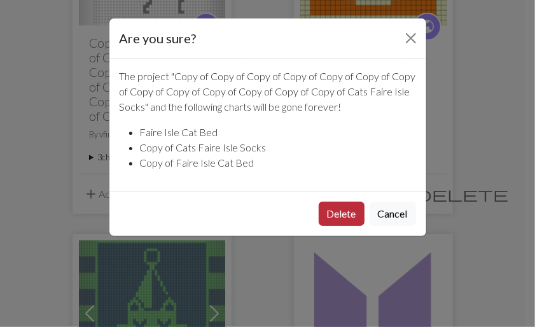
click at [337, 209] on button "Delete" at bounding box center [342, 214] width 46 height 24
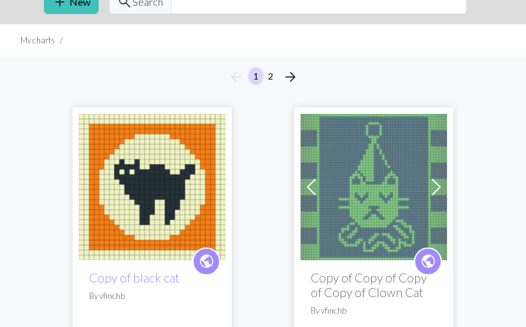
scroll to position [169, 0]
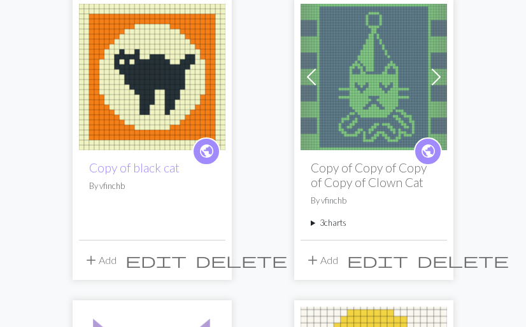
click at [212, 251] on span "delete" at bounding box center [241, 260] width 92 height 18
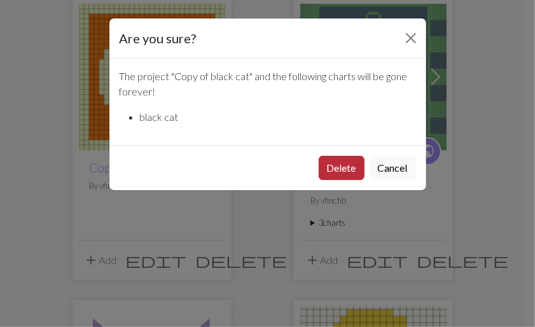
click at [350, 169] on button "Delete" at bounding box center [342, 168] width 46 height 24
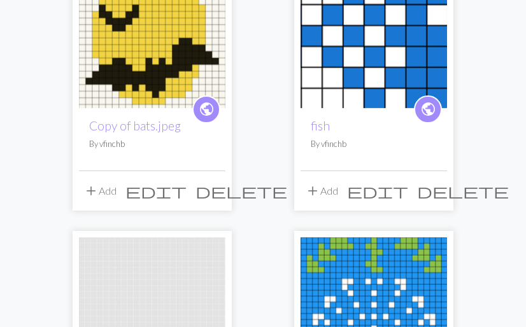
scroll to position [514, 0]
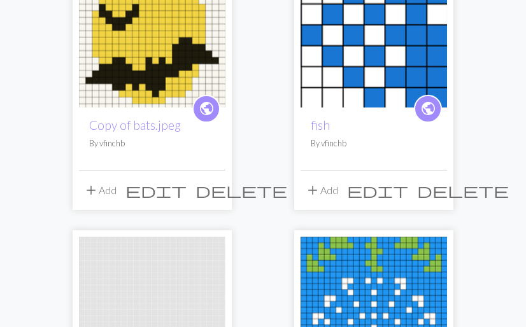
click at [214, 197] on span "delete" at bounding box center [241, 190] width 92 height 18
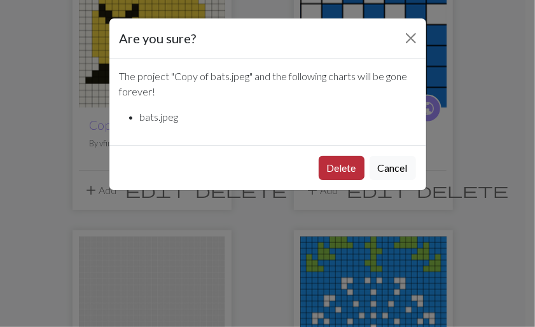
click at [341, 171] on button "Delete" at bounding box center [342, 168] width 46 height 24
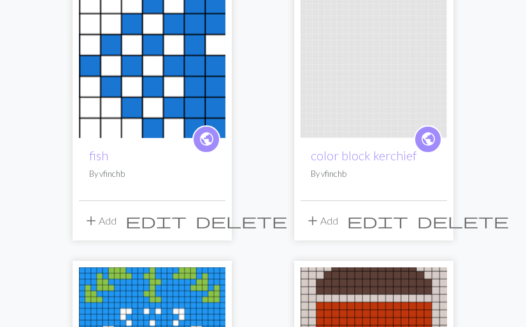
scroll to position [485, 0]
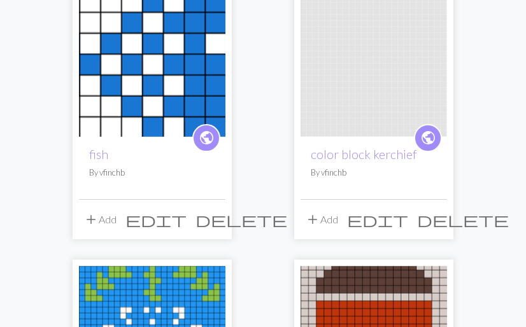
click at [438, 215] on span "delete" at bounding box center [463, 220] width 92 height 18
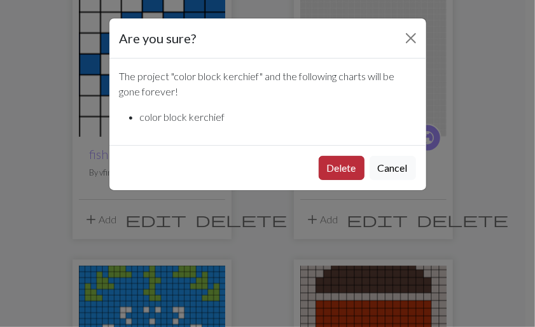
click at [356, 158] on button "Delete" at bounding box center [342, 168] width 46 height 24
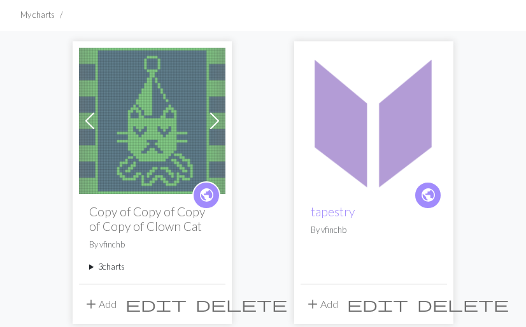
scroll to position [84, 0]
click at [365, 136] on img at bounding box center [373, 121] width 146 height 146
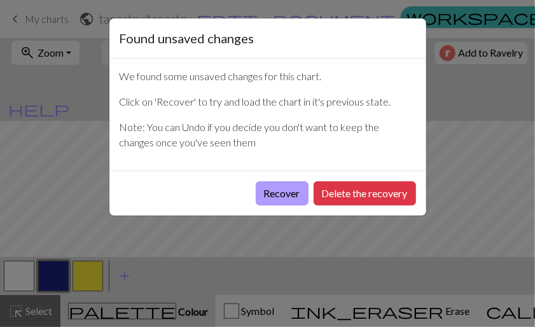
click at [284, 190] on button "Recover" at bounding box center [282, 193] width 53 height 24
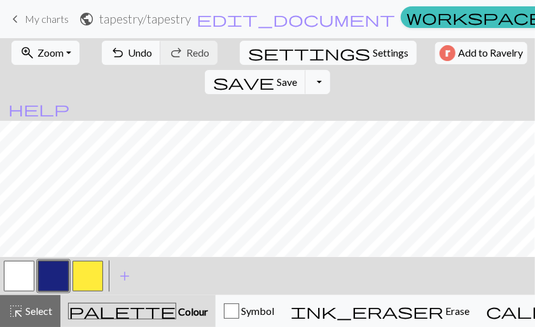
scroll to position [706, 0]
click at [49, 53] on span "Zoom" at bounding box center [51, 52] width 26 height 12
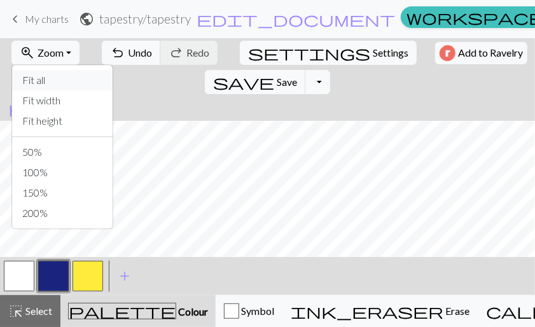
click at [54, 78] on button "Fit all" at bounding box center [62, 80] width 101 height 20
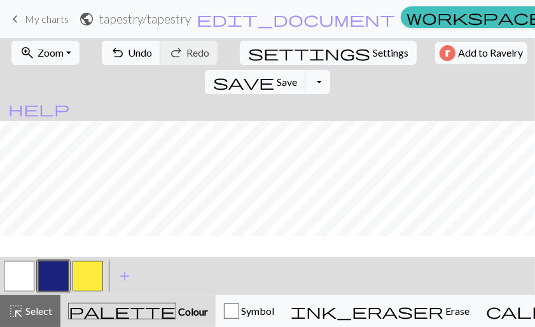
scroll to position [0, 0]
click at [330, 70] on button "Toggle Dropdown" at bounding box center [317, 82] width 24 height 24
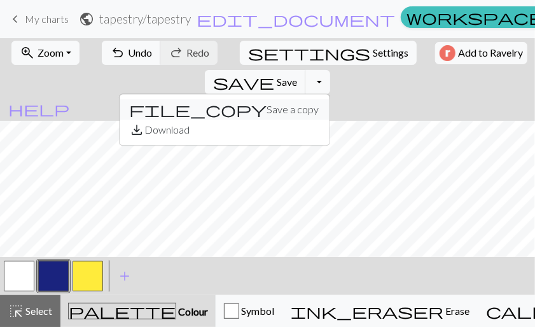
click at [330, 99] on button "file_copy Save a copy" at bounding box center [225, 109] width 210 height 20
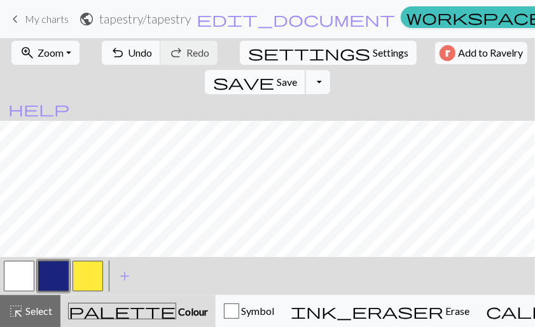
click at [274, 73] on span "save" at bounding box center [243, 82] width 61 height 18
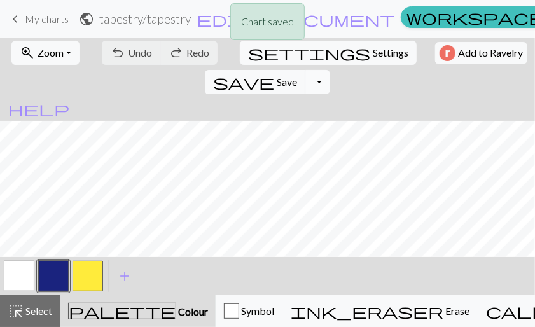
click at [330, 70] on button "Toggle Dropdown" at bounding box center [317, 82] width 24 height 24
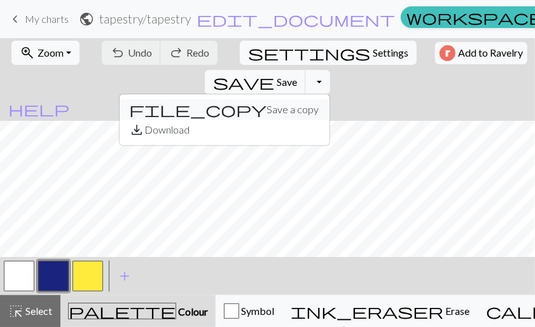
click at [330, 99] on button "file_copy Save a copy" at bounding box center [225, 109] width 210 height 20
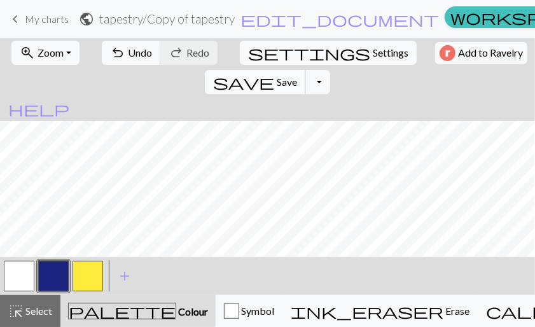
click at [306, 70] on button "save Save Save" at bounding box center [255, 82] width 101 height 24
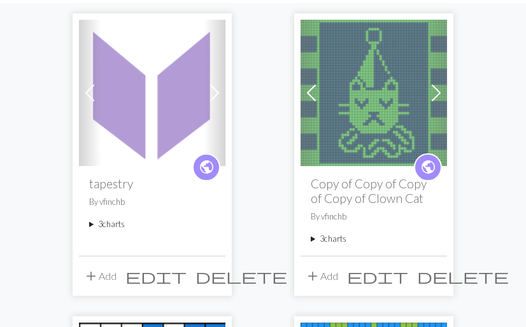
scroll to position [119, 0]
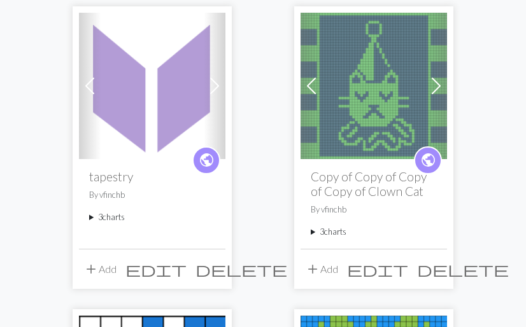
click at [92, 214] on summary "3 charts" at bounding box center [152, 217] width 126 height 12
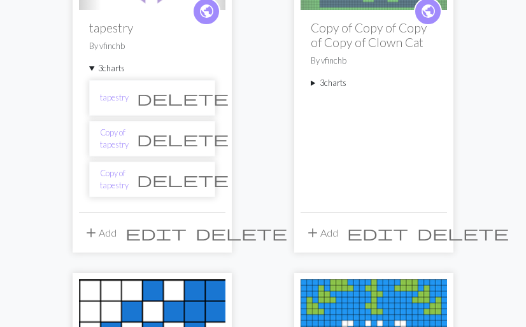
scroll to position [270, 0]
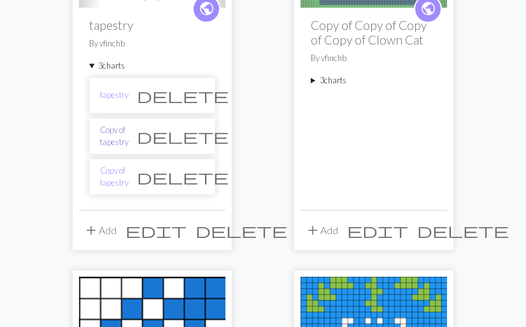
click at [125, 134] on link "Copy of tapestry" at bounding box center [114, 136] width 29 height 24
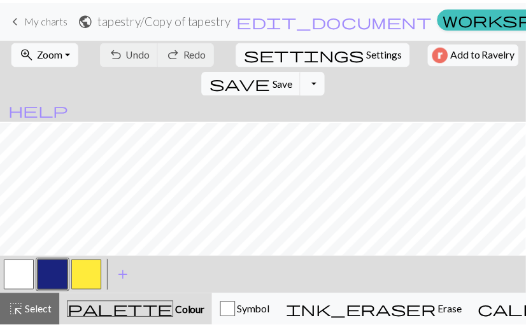
scroll to position [857, 0]
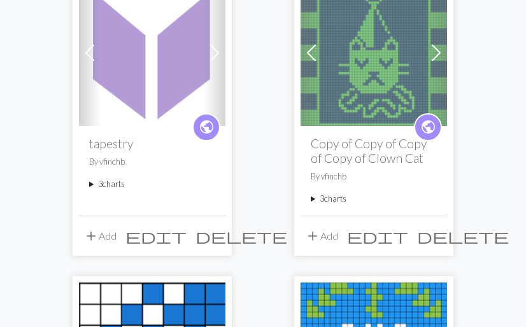
scroll to position [157, 0]
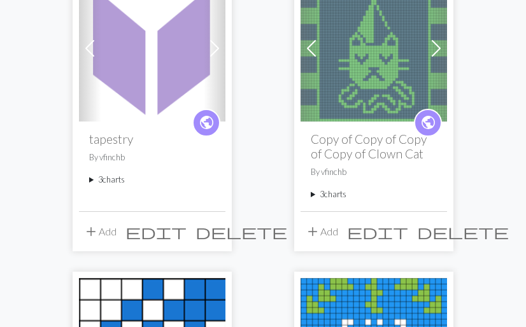
click at [90, 179] on summary "3 charts" at bounding box center [152, 180] width 126 height 12
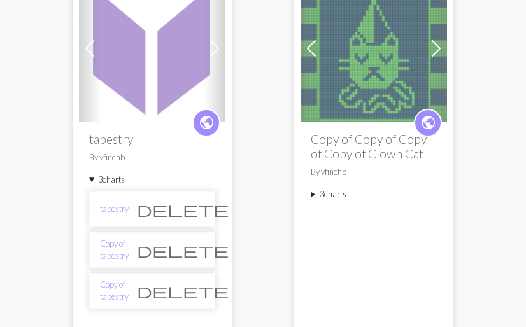
click at [193, 249] on span "delete" at bounding box center [183, 250] width 92 height 18
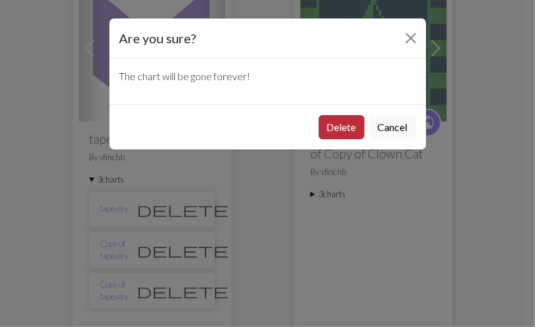
click at [346, 130] on button "Delete" at bounding box center [342, 127] width 46 height 24
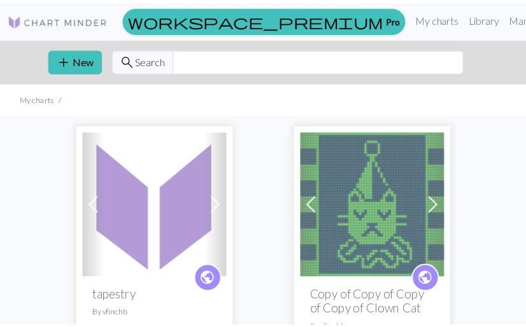
scroll to position [157, 0]
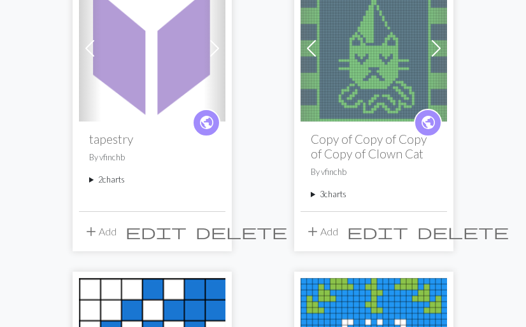
click at [93, 179] on summary "2 charts" at bounding box center [152, 180] width 126 height 12
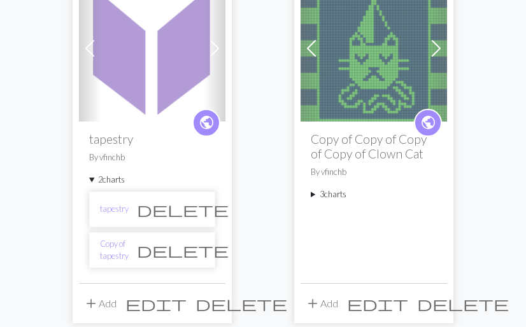
click at [125, 254] on li "Copy of tapestry delete" at bounding box center [152, 250] width 126 height 36
click at [129, 248] on link "Copy of tapestry" at bounding box center [114, 250] width 29 height 24
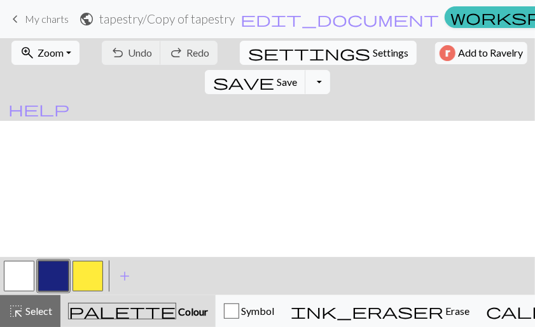
scroll to position [174, 0]
click at [52, 50] on span "Zoom" at bounding box center [51, 52] width 26 height 12
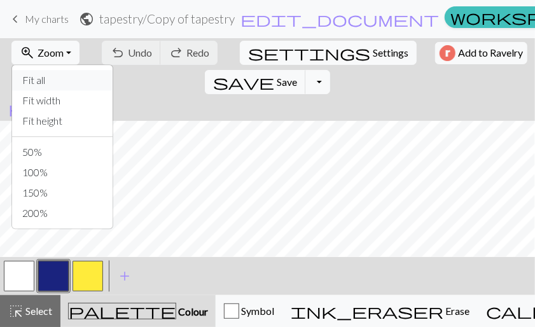
click at [61, 88] on button "Fit all" at bounding box center [62, 80] width 101 height 20
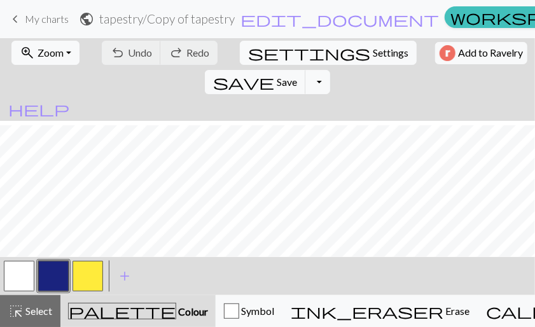
scroll to position [223, 0]
click at [193, 278] on div "< > add Add a colour" at bounding box center [267, 276] width 535 height 38
click at [28, 278] on button "button" at bounding box center [19, 276] width 31 height 31
click at [53, 277] on button "button" at bounding box center [53, 276] width 31 height 31
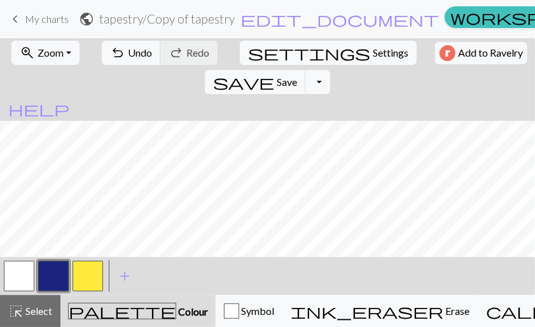
click at [26, 279] on button "button" at bounding box center [19, 276] width 31 height 31
click at [64, 272] on button "button" at bounding box center [53, 276] width 31 height 31
click at [38, 265] on div at bounding box center [53, 276] width 34 height 34
click at [32, 267] on button "button" at bounding box center [19, 276] width 31 height 31
click at [57, 274] on button "button" at bounding box center [53, 276] width 31 height 31
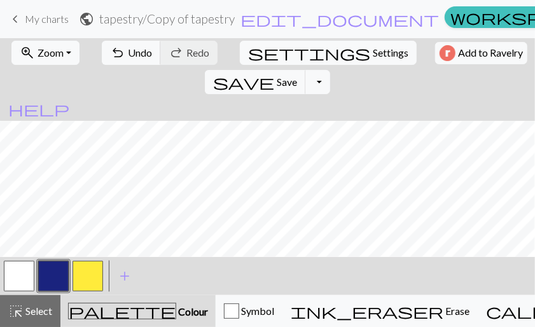
click at [20, 271] on button "button" at bounding box center [19, 276] width 31 height 31
click at [57, 274] on button "button" at bounding box center [53, 276] width 31 height 31
click at [84, 278] on button "button" at bounding box center [88, 276] width 31 height 31
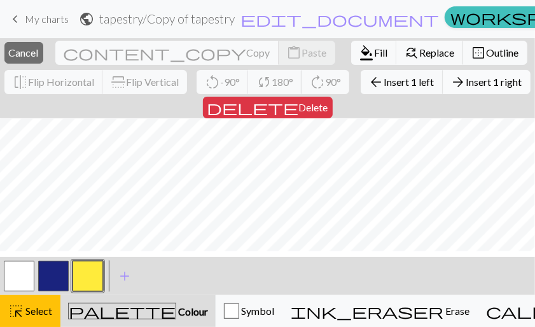
click at [466, 88] on span "Insert 1 right" at bounding box center [494, 82] width 56 height 12
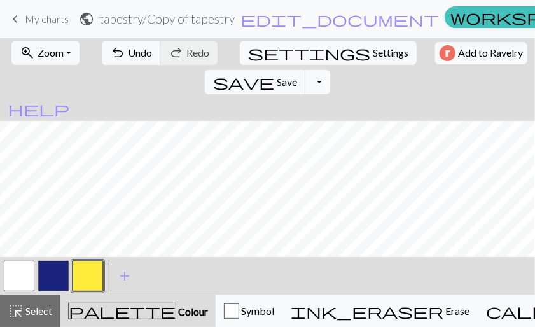
click at [55, 278] on button "button" at bounding box center [53, 276] width 31 height 31
click at [306, 70] on button "save Save Save" at bounding box center [255, 82] width 101 height 24
click at [20, 276] on button "button" at bounding box center [19, 276] width 31 height 31
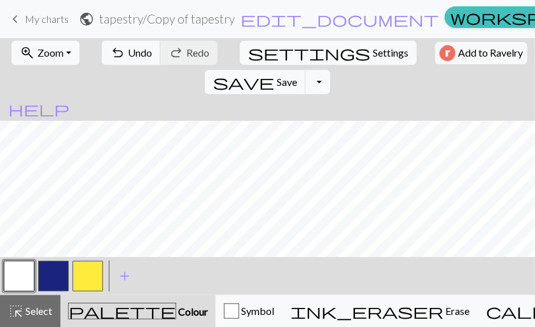
click at [61, 268] on button "button" at bounding box center [53, 276] width 31 height 31
click at [20, 272] on button "button" at bounding box center [19, 276] width 31 height 31
click at [55, 265] on button "button" at bounding box center [53, 276] width 31 height 31
click at [22, 276] on button "button" at bounding box center [19, 276] width 31 height 31
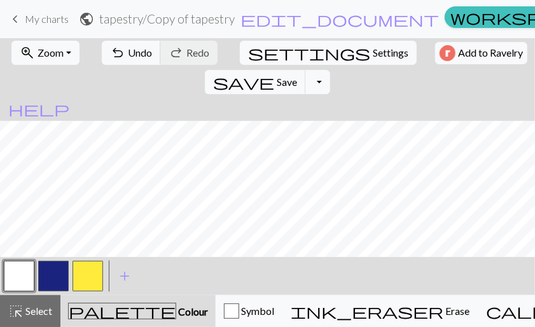
scroll to position [287, 0]
click at [53, 270] on button "button" at bounding box center [53, 276] width 31 height 31
click at [160, 266] on div "< > add Add a colour" at bounding box center [267, 276] width 535 height 38
click at [13, 278] on button "button" at bounding box center [19, 276] width 31 height 31
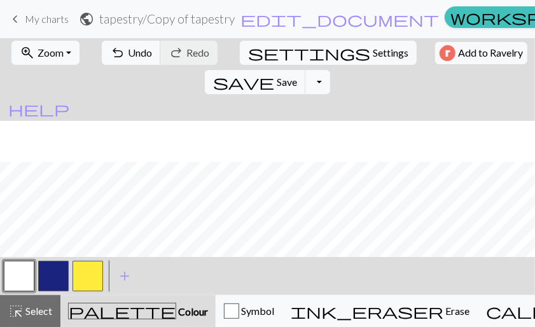
scroll to position [311, 0]
click at [54, 268] on button "button" at bounding box center [53, 276] width 31 height 31
click at [20, 274] on button "button" at bounding box center [19, 276] width 31 height 31
click at [45, 279] on button "button" at bounding box center [53, 276] width 31 height 31
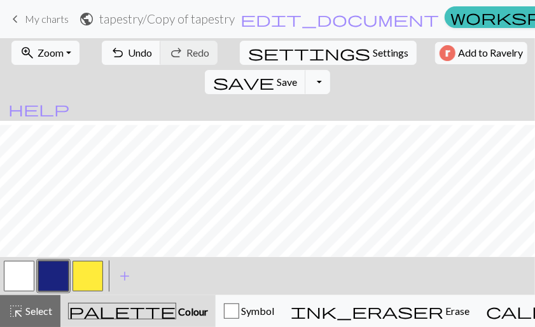
scroll to position [253, 0]
click at [14, 268] on button "button" at bounding box center [19, 276] width 31 height 31
click at [50, 273] on button "button" at bounding box center [53, 276] width 31 height 31
click at [28, 276] on button "button" at bounding box center [19, 276] width 31 height 31
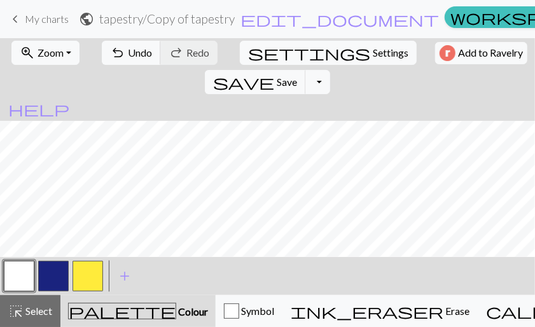
click at [52, 291] on button "button" at bounding box center [53, 276] width 31 height 31
click at [28, 267] on button "button" at bounding box center [19, 276] width 31 height 31
click at [52, 279] on button "button" at bounding box center [53, 276] width 31 height 31
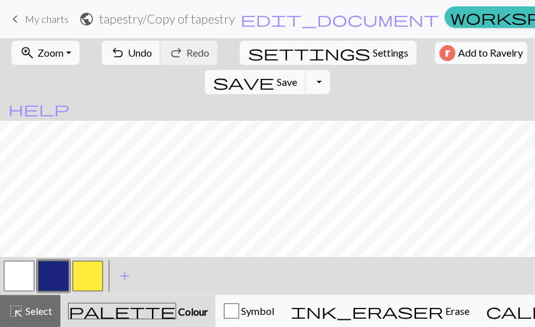
click at [23, 265] on button "button" at bounding box center [19, 276] width 31 height 31
click at [56, 274] on button "button" at bounding box center [53, 276] width 31 height 31
click at [27, 274] on button "button" at bounding box center [19, 276] width 31 height 31
click at [50, 263] on button "button" at bounding box center [53, 276] width 31 height 31
click at [9, 277] on button "button" at bounding box center [19, 276] width 31 height 31
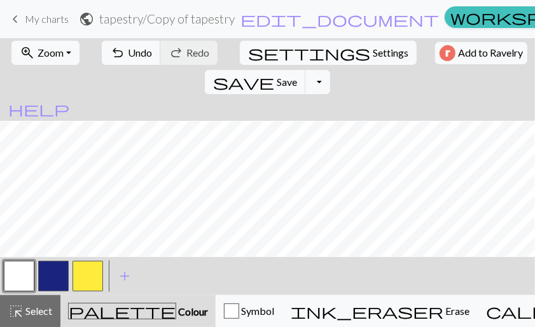
click at [57, 268] on button "button" at bounding box center [53, 276] width 31 height 31
click at [22, 273] on button "button" at bounding box center [19, 276] width 31 height 31
click at [55, 274] on button "button" at bounding box center [53, 276] width 31 height 31
click at [20, 274] on button "button" at bounding box center [19, 276] width 31 height 31
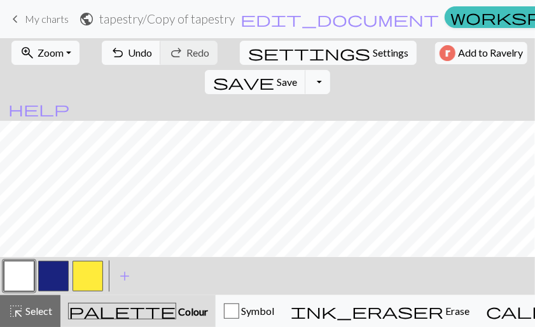
click at [49, 285] on button "button" at bounding box center [53, 276] width 31 height 31
click at [29, 277] on button "button" at bounding box center [19, 276] width 31 height 31
click at [61, 265] on button "button" at bounding box center [53, 276] width 31 height 31
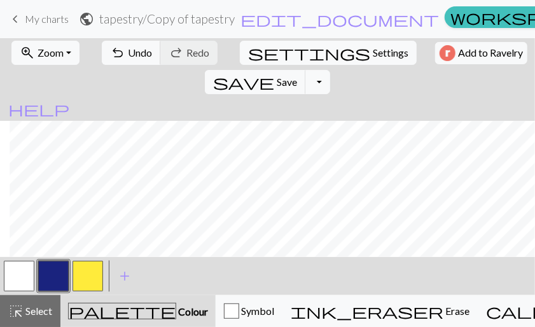
click at [20, 282] on button "button" at bounding box center [19, 276] width 31 height 31
click at [50, 276] on button "button" at bounding box center [53, 276] width 31 height 31
click at [19, 272] on button "button" at bounding box center [19, 276] width 31 height 31
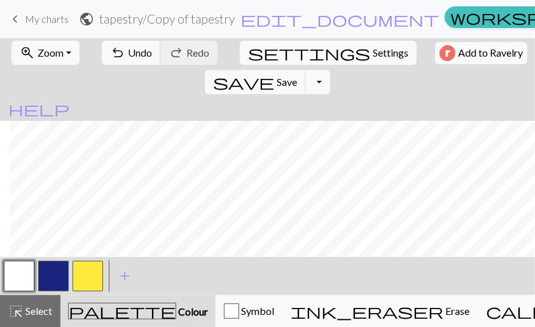
click at [55, 270] on button "button" at bounding box center [53, 276] width 31 height 31
click at [23, 268] on button "button" at bounding box center [19, 276] width 31 height 31
click at [53, 267] on button "button" at bounding box center [53, 276] width 31 height 31
click at [28, 270] on button "button" at bounding box center [19, 276] width 31 height 31
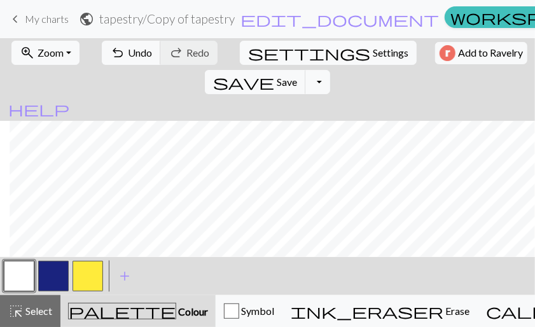
click at [48, 269] on button "button" at bounding box center [53, 276] width 31 height 31
click at [85, 270] on button "button" at bounding box center [88, 276] width 31 height 31
click at [60, 272] on button "button" at bounding box center [53, 276] width 31 height 31
click at [8, 274] on button "button" at bounding box center [19, 276] width 31 height 31
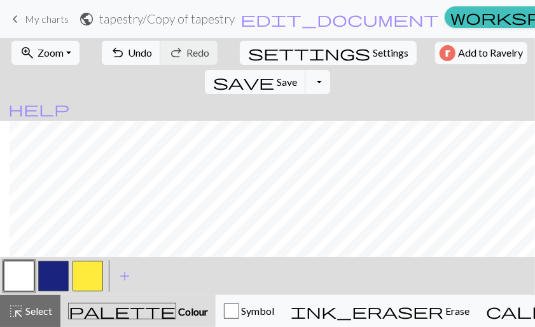
click at [57, 276] on button "button" at bounding box center [53, 276] width 31 height 31
click at [24, 270] on button "button" at bounding box center [19, 276] width 31 height 31
click at [56, 276] on button "button" at bounding box center [53, 276] width 31 height 31
click at [31, 276] on button "button" at bounding box center [19, 276] width 31 height 31
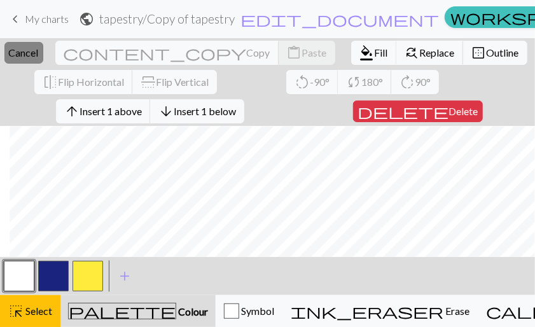
click at [39, 48] on span "Cancel" at bounding box center [24, 52] width 30 height 12
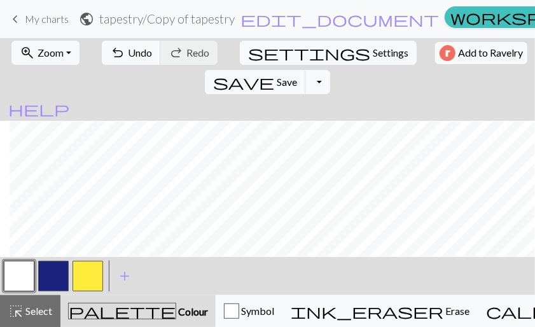
click at [59, 282] on button "button" at bounding box center [53, 276] width 31 height 31
click at [306, 70] on button "save Save Save" at bounding box center [255, 82] width 101 height 24
click at [330, 70] on button "Toggle Dropdown" at bounding box center [317, 82] width 24 height 24
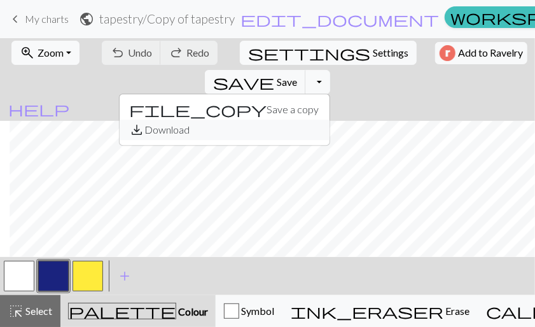
click at [330, 120] on button "save_alt Download" at bounding box center [225, 130] width 210 height 20
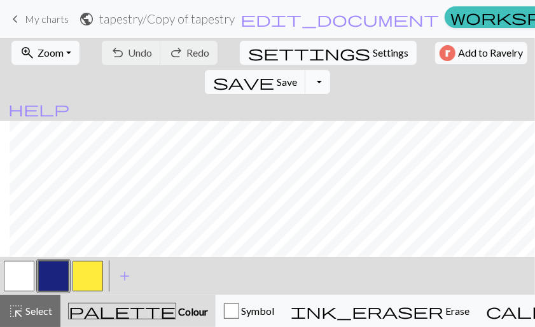
click at [330, 70] on button "Toggle Dropdown" at bounding box center [317, 82] width 24 height 24
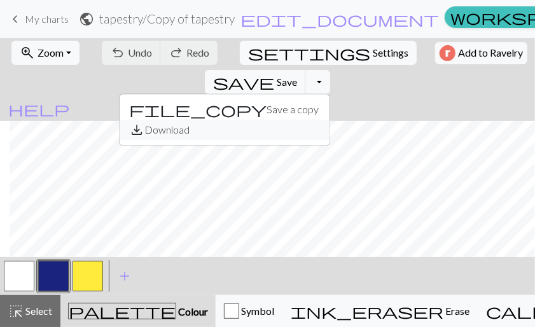
click at [330, 120] on button "save_alt Download" at bounding box center [225, 130] width 210 height 20
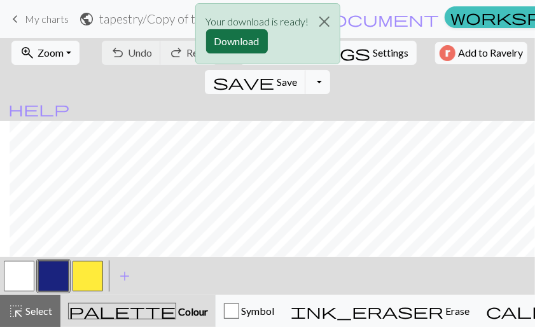
click at [236, 41] on button "Download" at bounding box center [237, 41] width 62 height 24
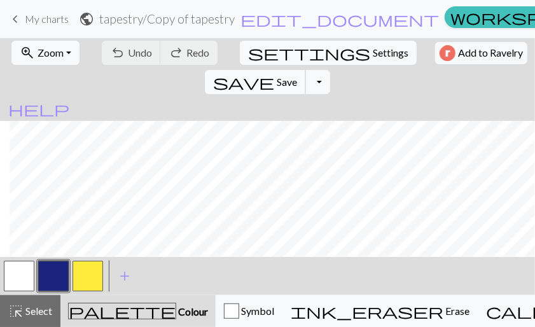
scroll to position [249, 10]
click at [24, 277] on button "button" at bounding box center [19, 276] width 31 height 31
click at [51, 267] on button "button" at bounding box center [53, 276] width 31 height 31
click at [24, 276] on button "button" at bounding box center [19, 276] width 31 height 31
click at [47, 276] on button "button" at bounding box center [53, 276] width 31 height 31
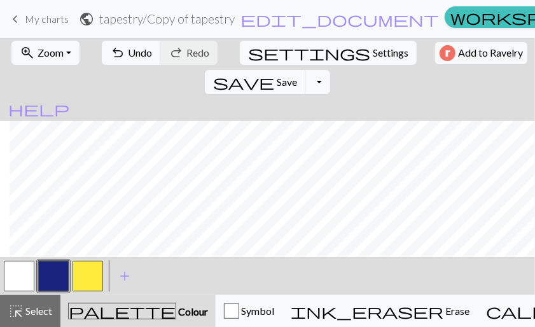
click at [6, 274] on button "button" at bounding box center [19, 276] width 31 height 31
click at [52, 279] on button "button" at bounding box center [53, 276] width 31 height 31
click at [297, 76] on span "Save" at bounding box center [287, 82] width 20 height 12
click at [330, 70] on button "Toggle Dropdown" at bounding box center [317, 82] width 24 height 24
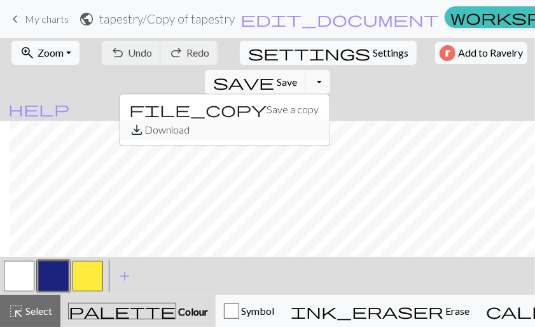
click at [330, 120] on button "save_alt Download" at bounding box center [225, 130] width 210 height 20
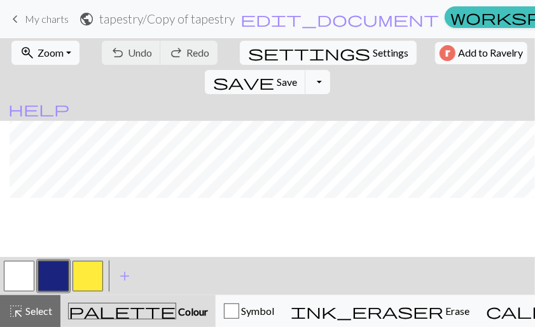
scroll to position [0, 10]
click at [480, 48] on div "Your download is ready! Download" at bounding box center [267, 37] width 535 height 74
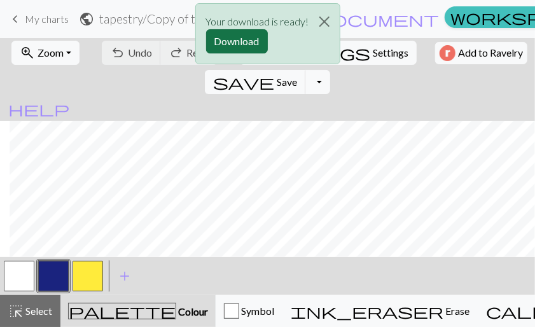
click at [249, 40] on button "Download" at bounding box center [237, 41] width 62 height 24
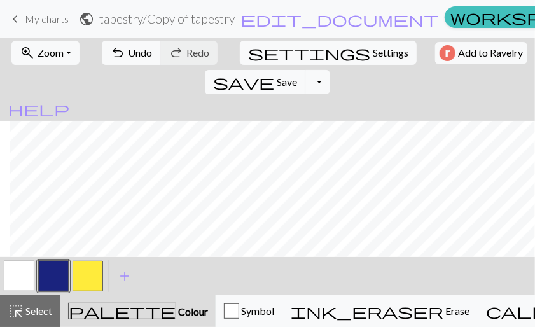
scroll to position [257, 10]
click at [297, 76] on span "Save" at bounding box center [287, 82] width 20 height 12
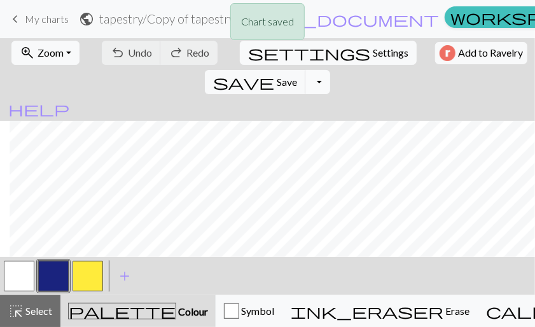
click at [330, 70] on button "Toggle Dropdown" at bounding box center [317, 82] width 24 height 24
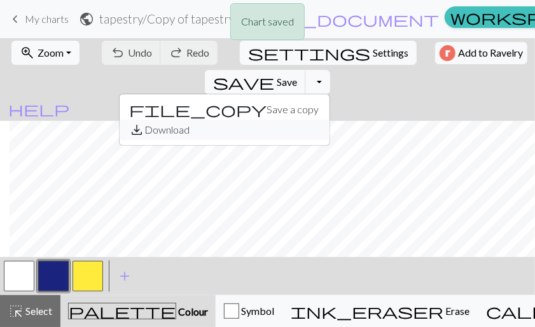
click at [330, 120] on button "save_alt Download" at bounding box center [225, 130] width 210 height 20
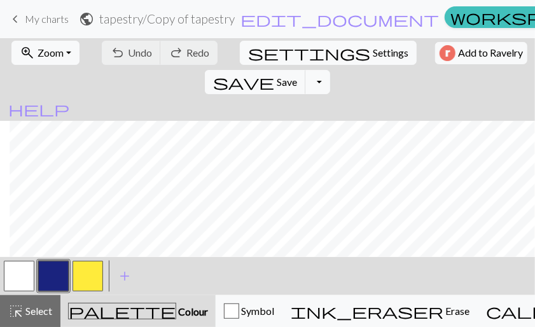
click at [486, 64] on div "Your download is ready! Download" at bounding box center [267, 37] width 535 height 74
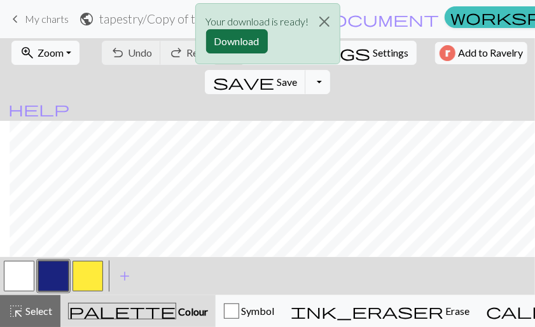
click at [243, 45] on button "Download" at bounding box center [237, 41] width 62 height 24
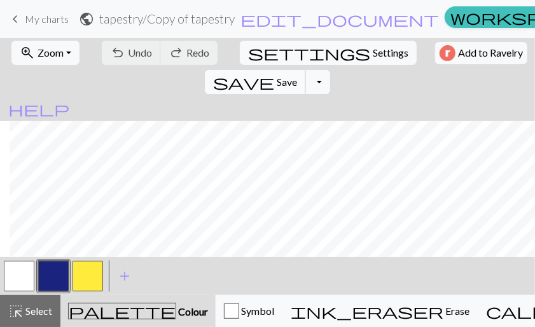
click at [297, 76] on span "Save" at bounding box center [287, 82] width 20 height 12
